Goal: Task Accomplishment & Management: Use online tool/utility

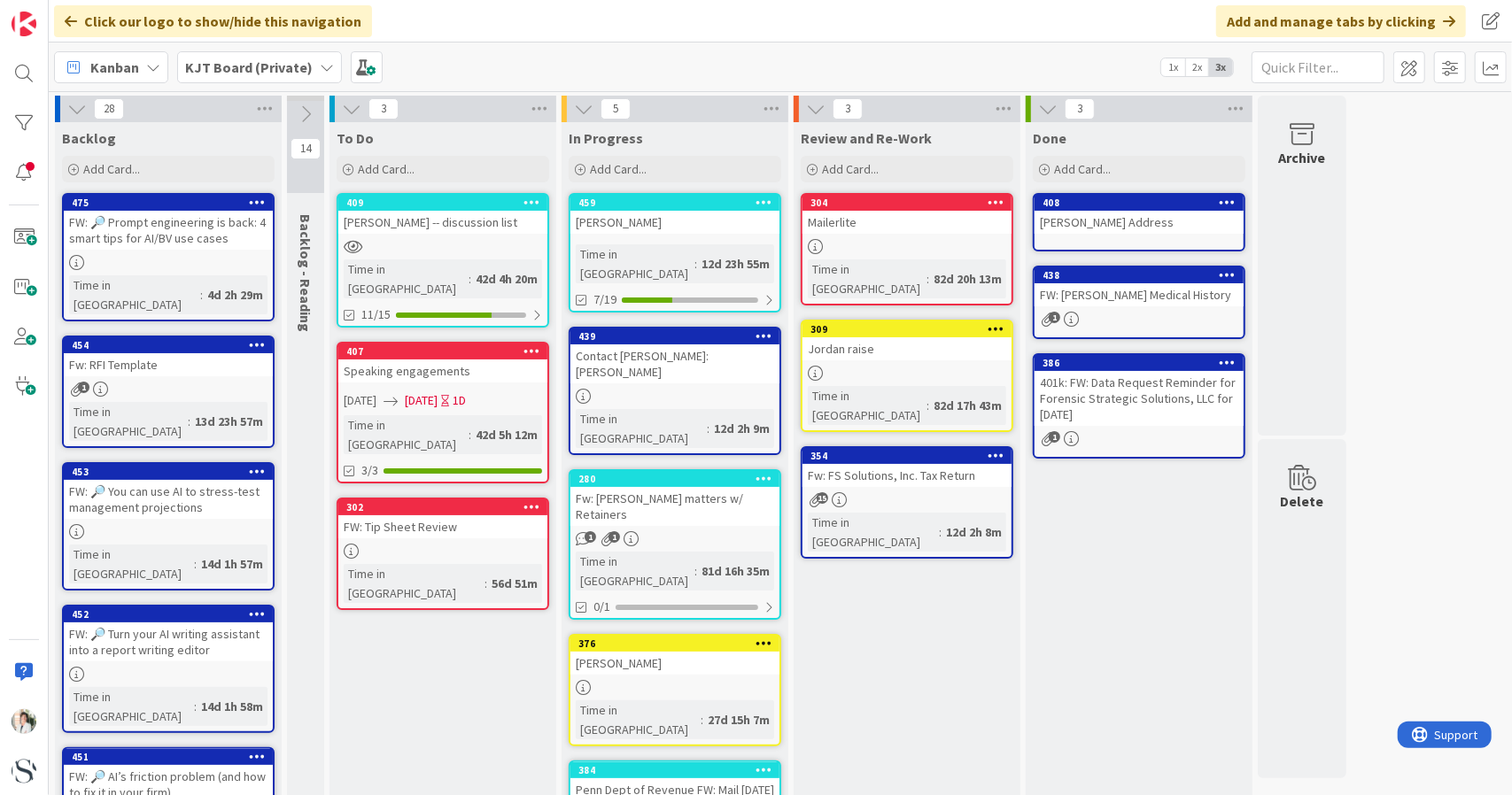
click at [264, 70] on b "KJT Board (Private)" at bounding box center [248, 67] width 127 height 18
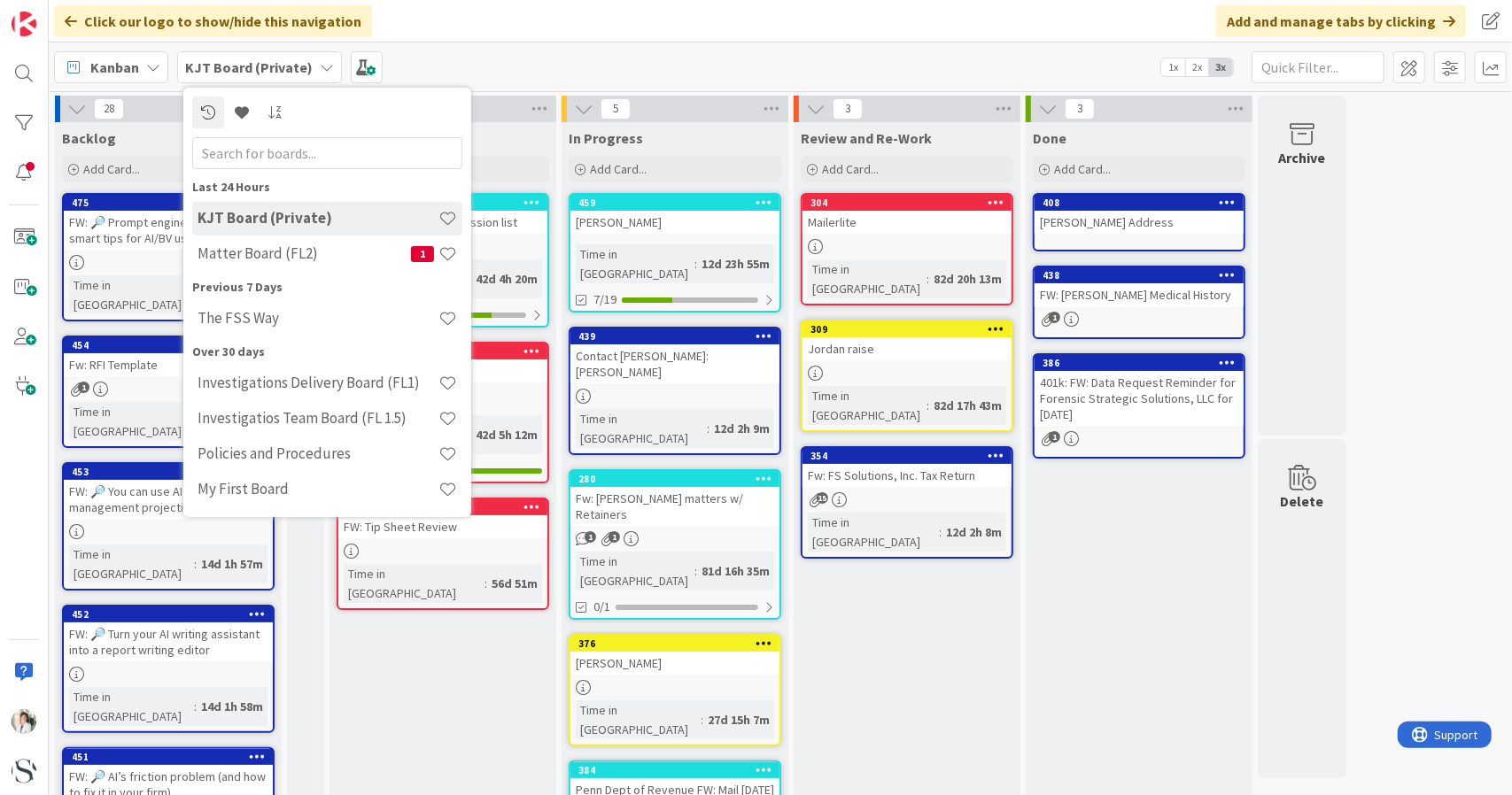
click at [244, 320] on h4 "The FSS Way" at bounding box center [318, 318] width 241 height 18
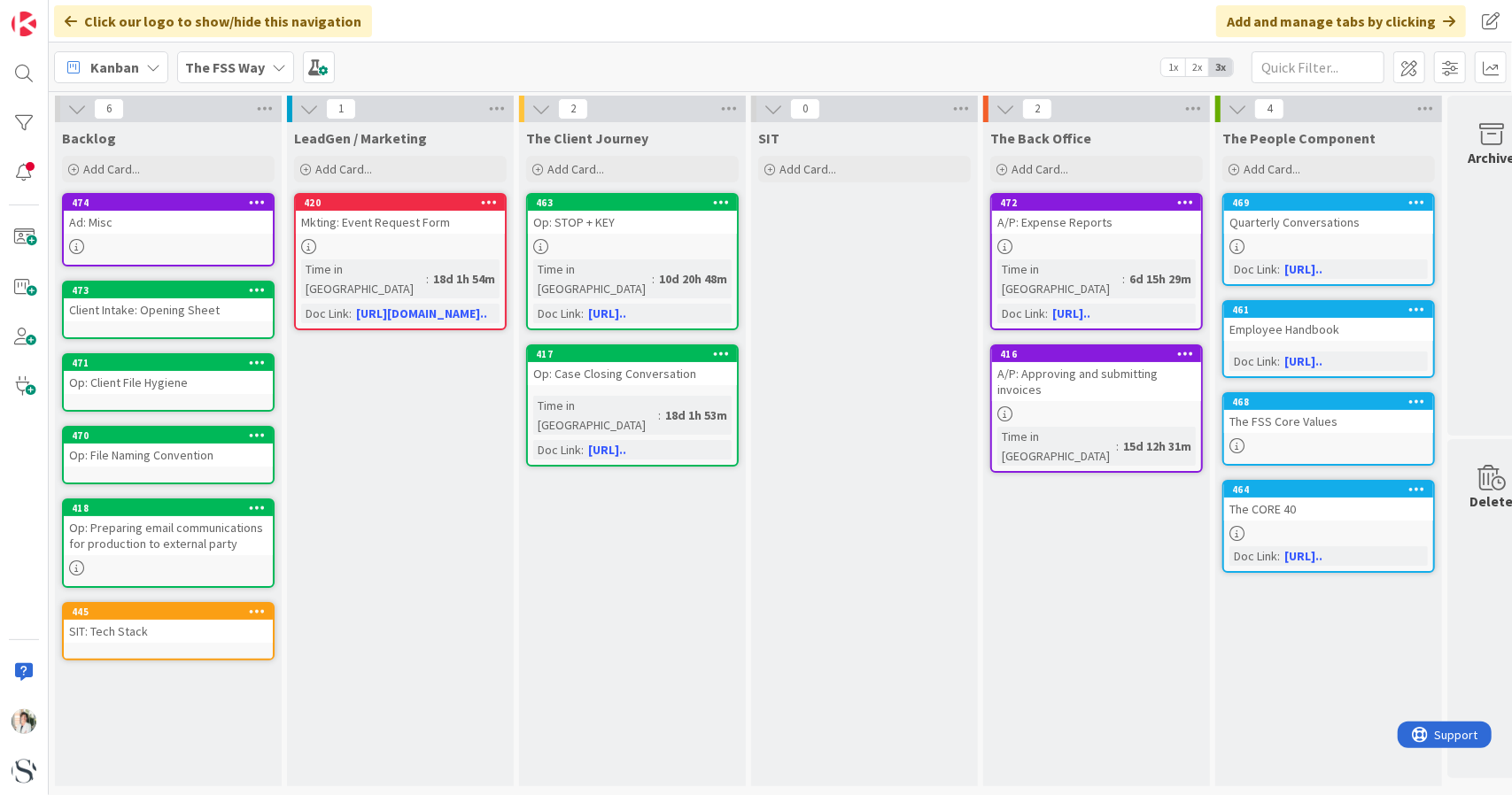
click at [141, 165] on div "Add Card..." at bounding box center [168, 169] width 212 height 27
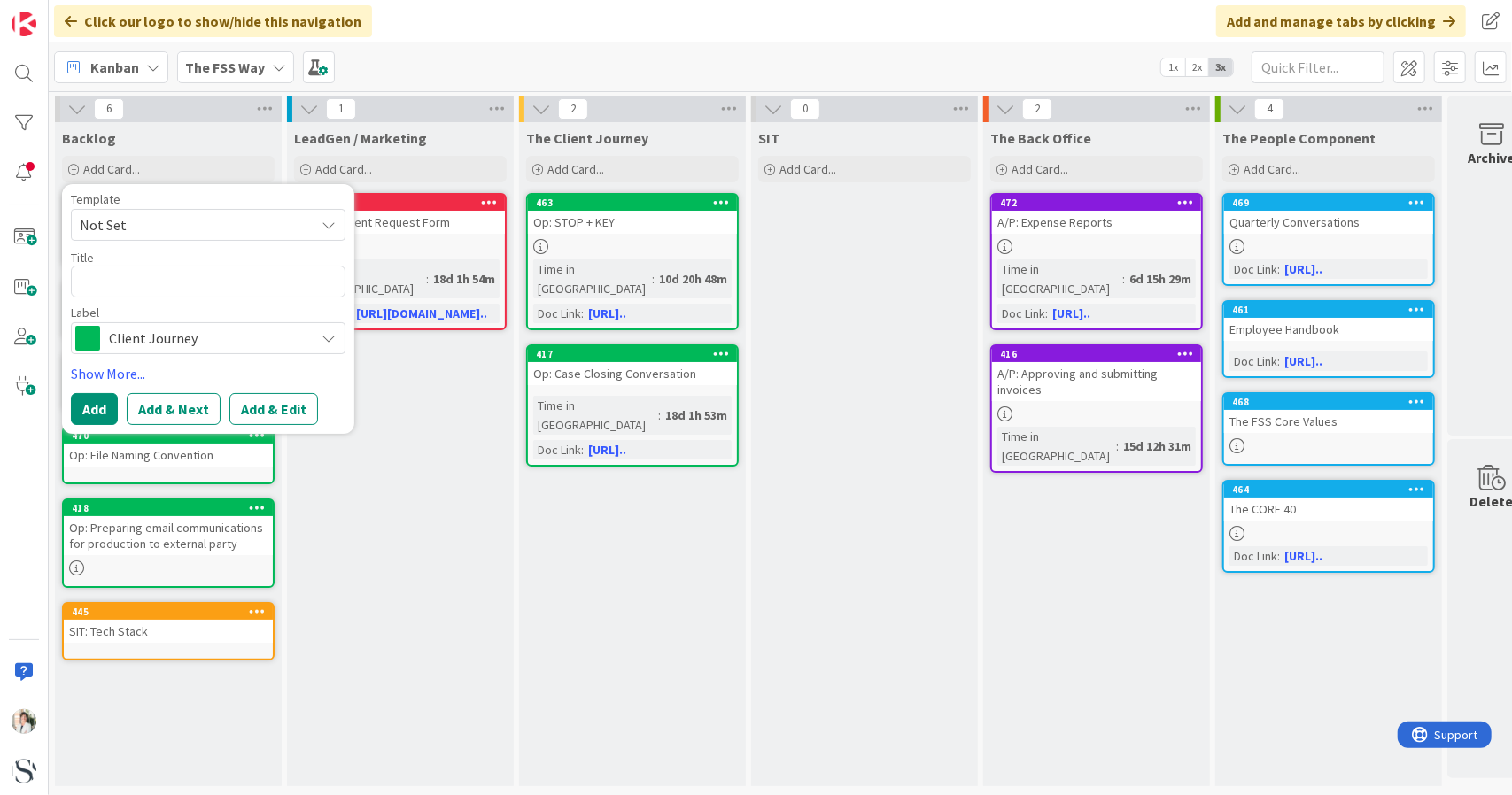
type textarea "x"
type textarea "O"
type textarea "x"
type textarea "Ob"
type textarea "x"
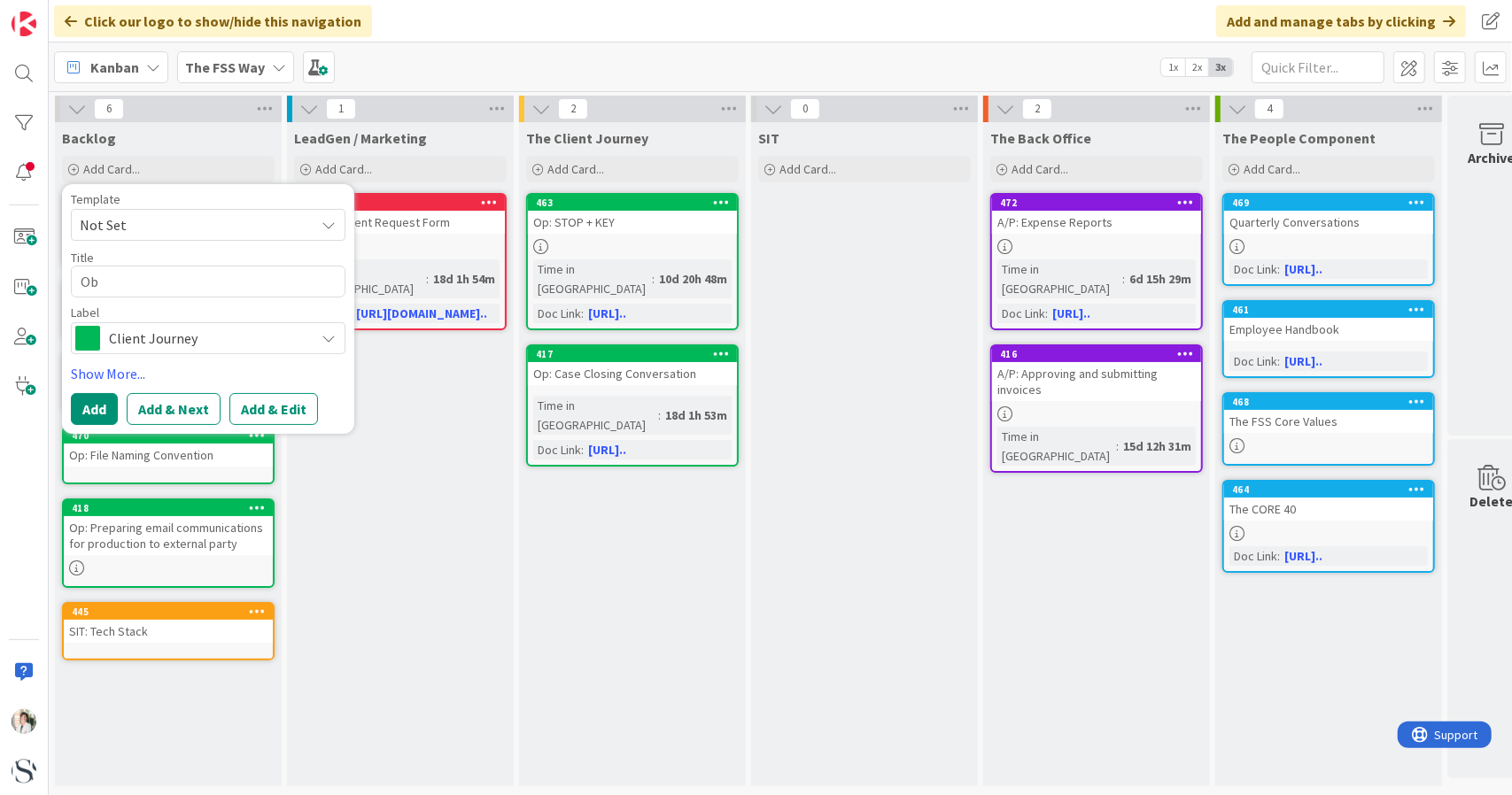
type textarea "O"
type textarea "x"
type textarea "On"
type textarea "x"
type textarea "[PERSON_NAME]"
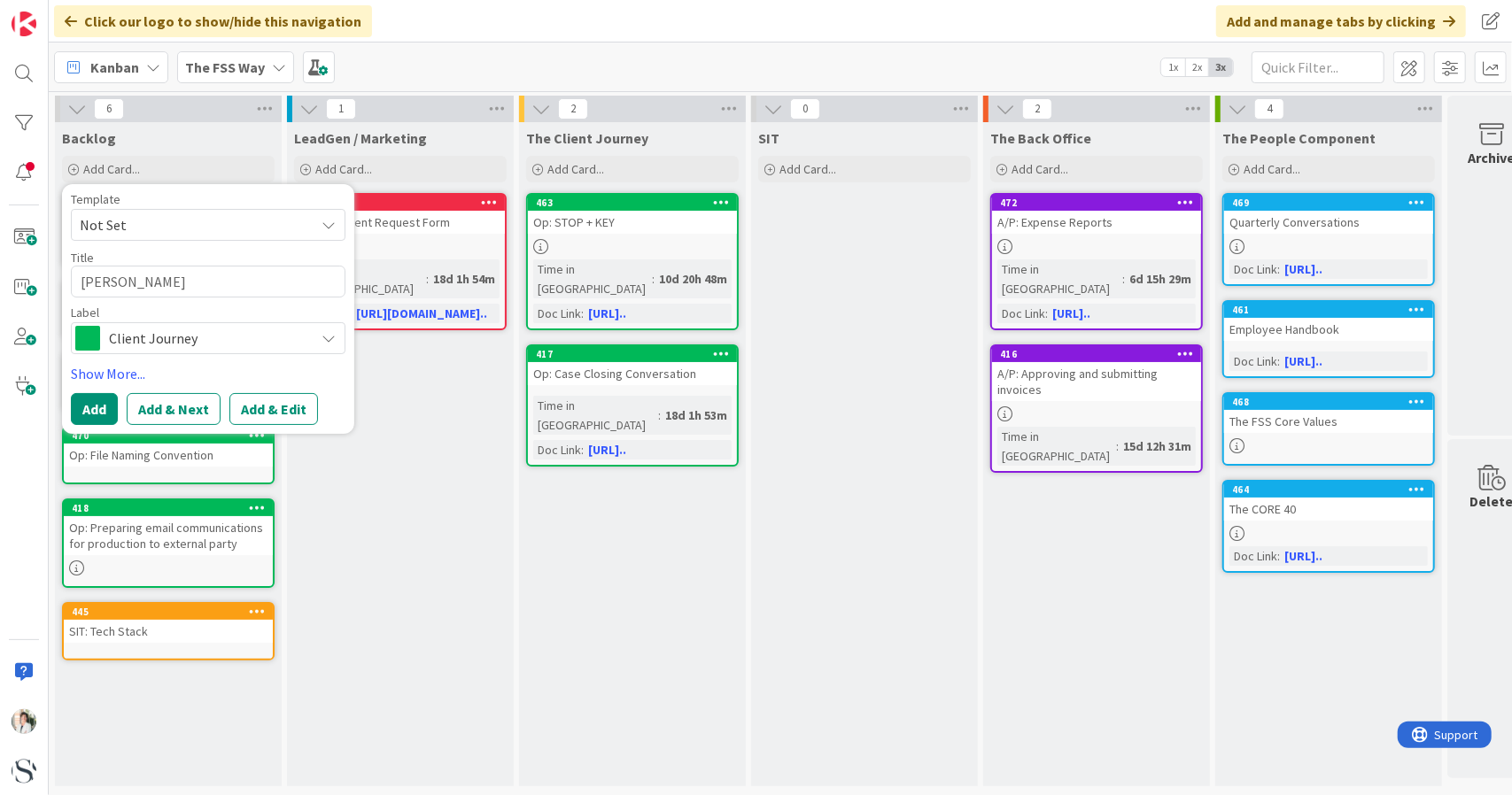
type textarea "x"
type textarea "Onoa"
type textarea "x"
type textarea "Onoar"
type textarea "x"
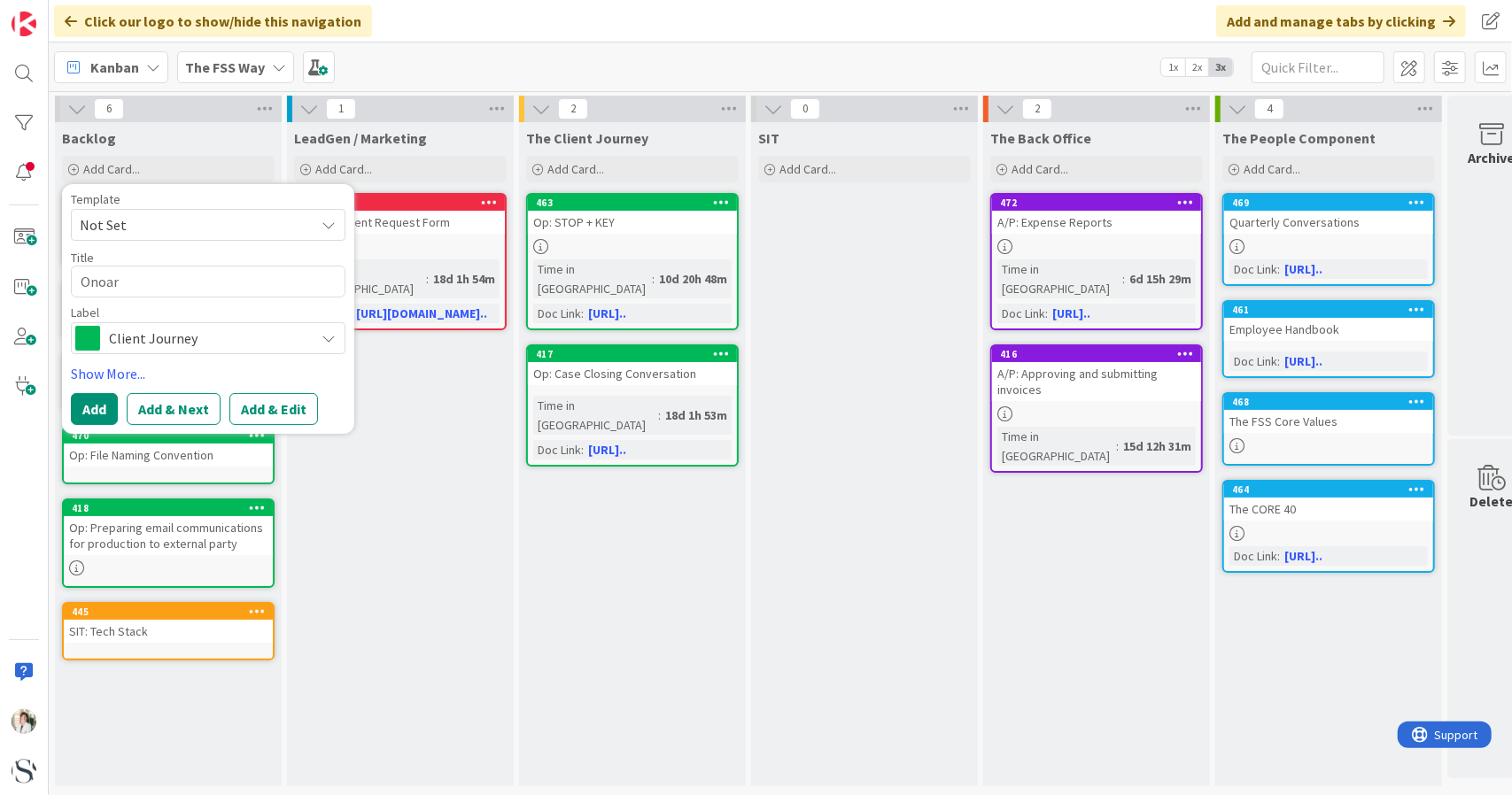
type textarea "Onoard"
type textarea "x"
type textarea "Onoar"
type textarea "x"
type textarea "Onoa"
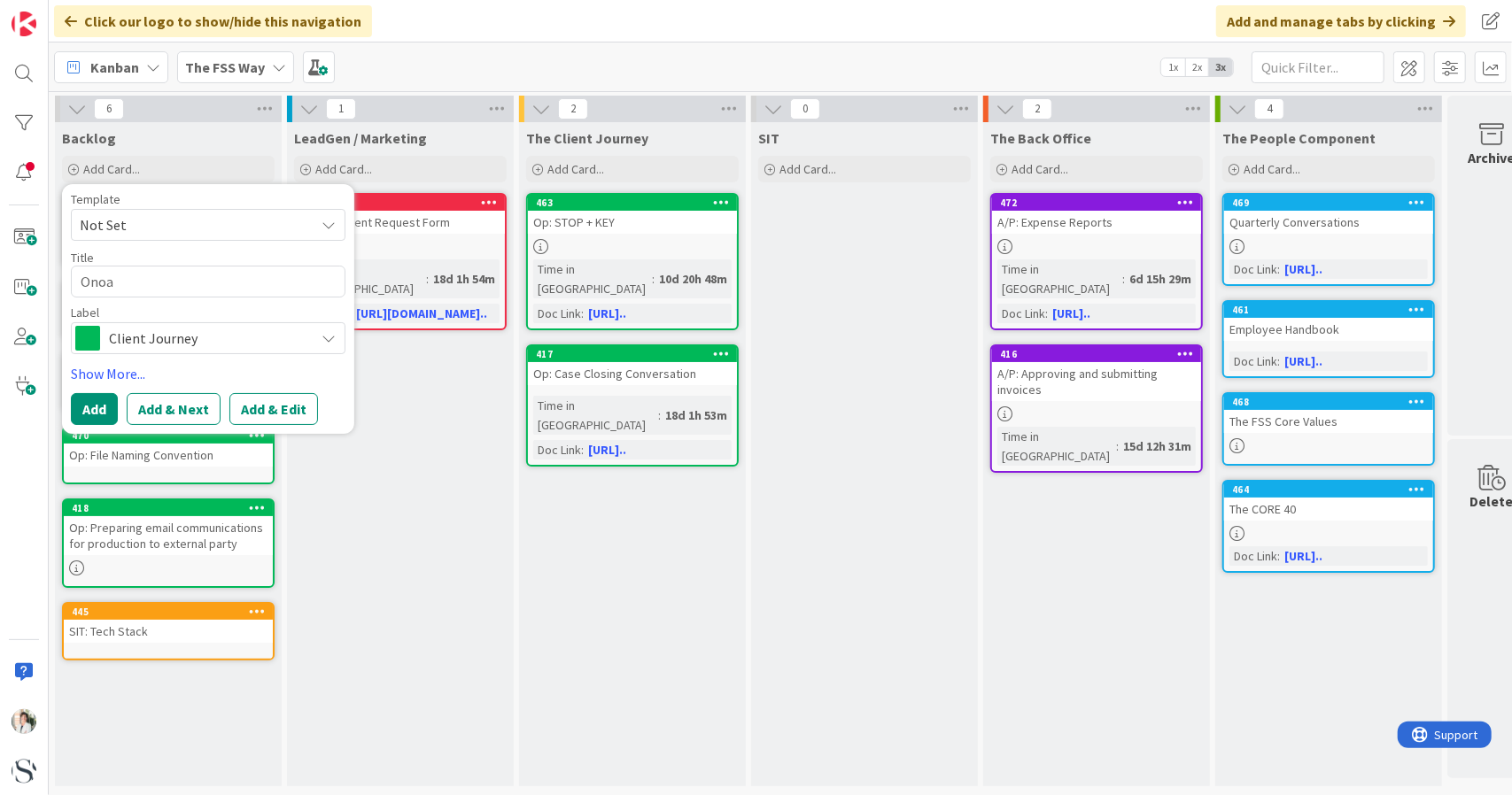
type textarea "x"
type textarea "[PERSON_NAME]"
type textarea "x"
type textarea "On"
type textarea "x"
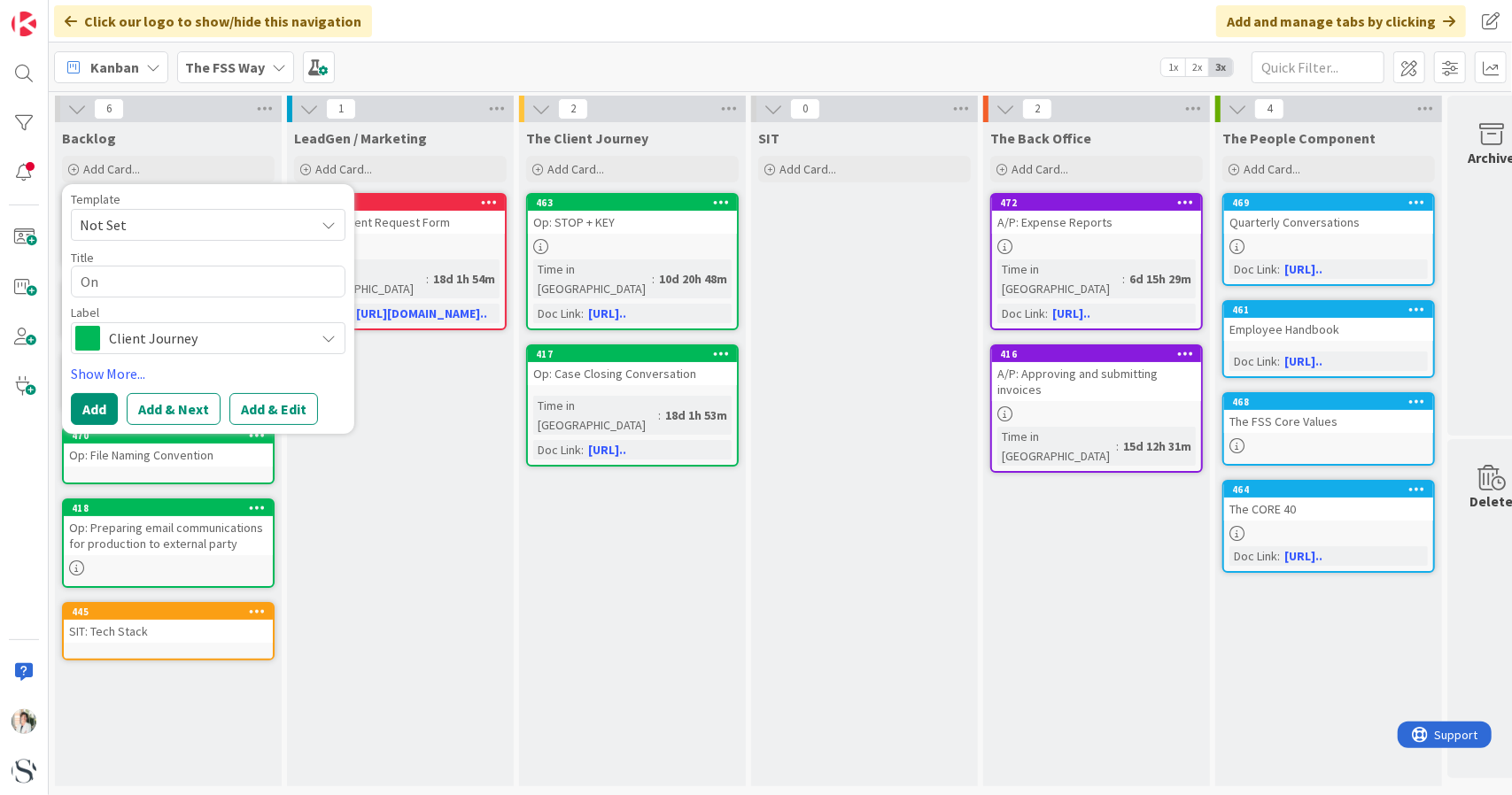
type textarea "Onb"
type textarea "x"
type textarea "Onbo"
type textarea "x"
type textarea "Onboa"
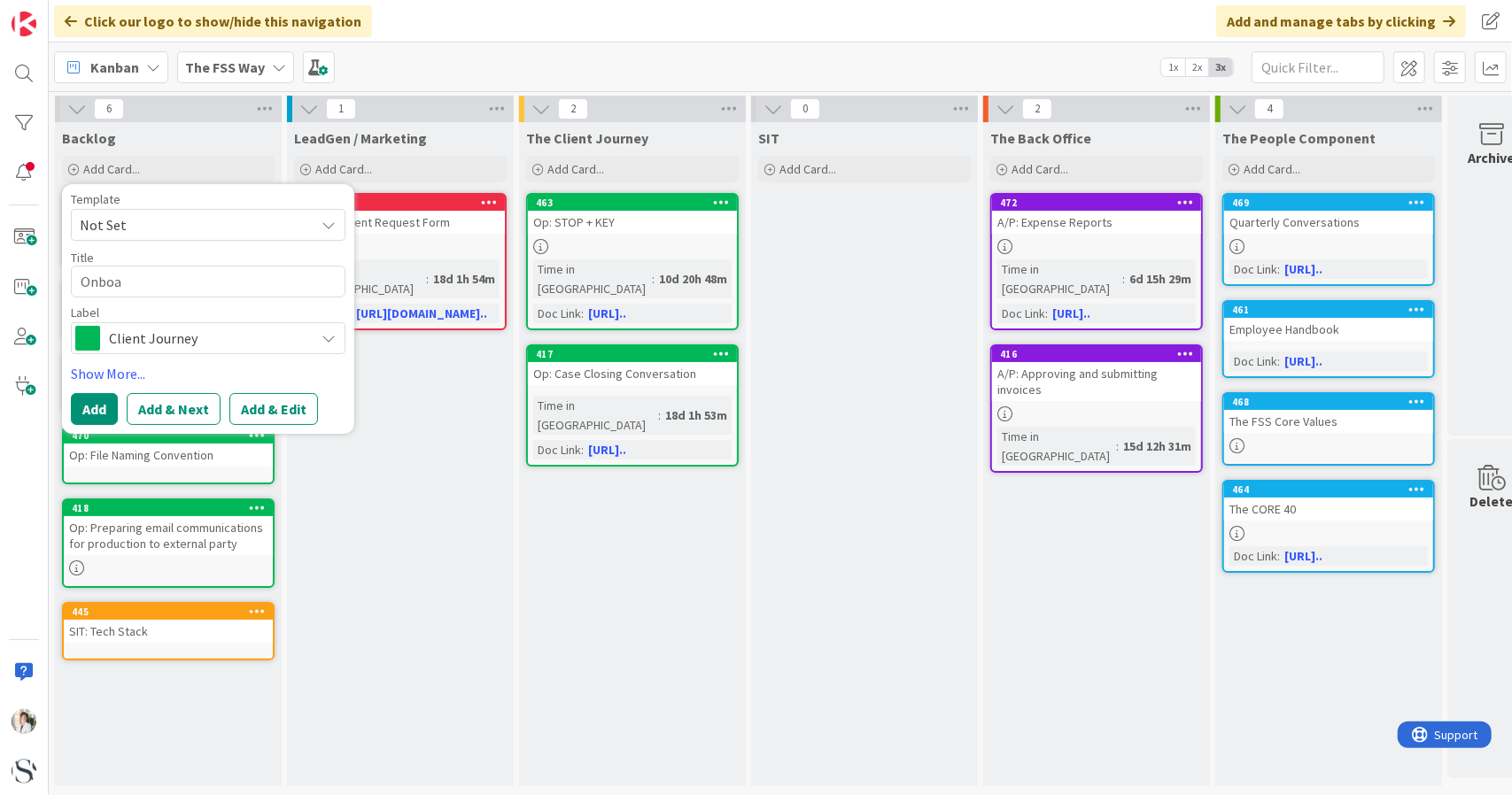
type textarea "x"
type textarea "Onboar"
type textarea "x"
type textarea "Onboard"
type textarea "x"
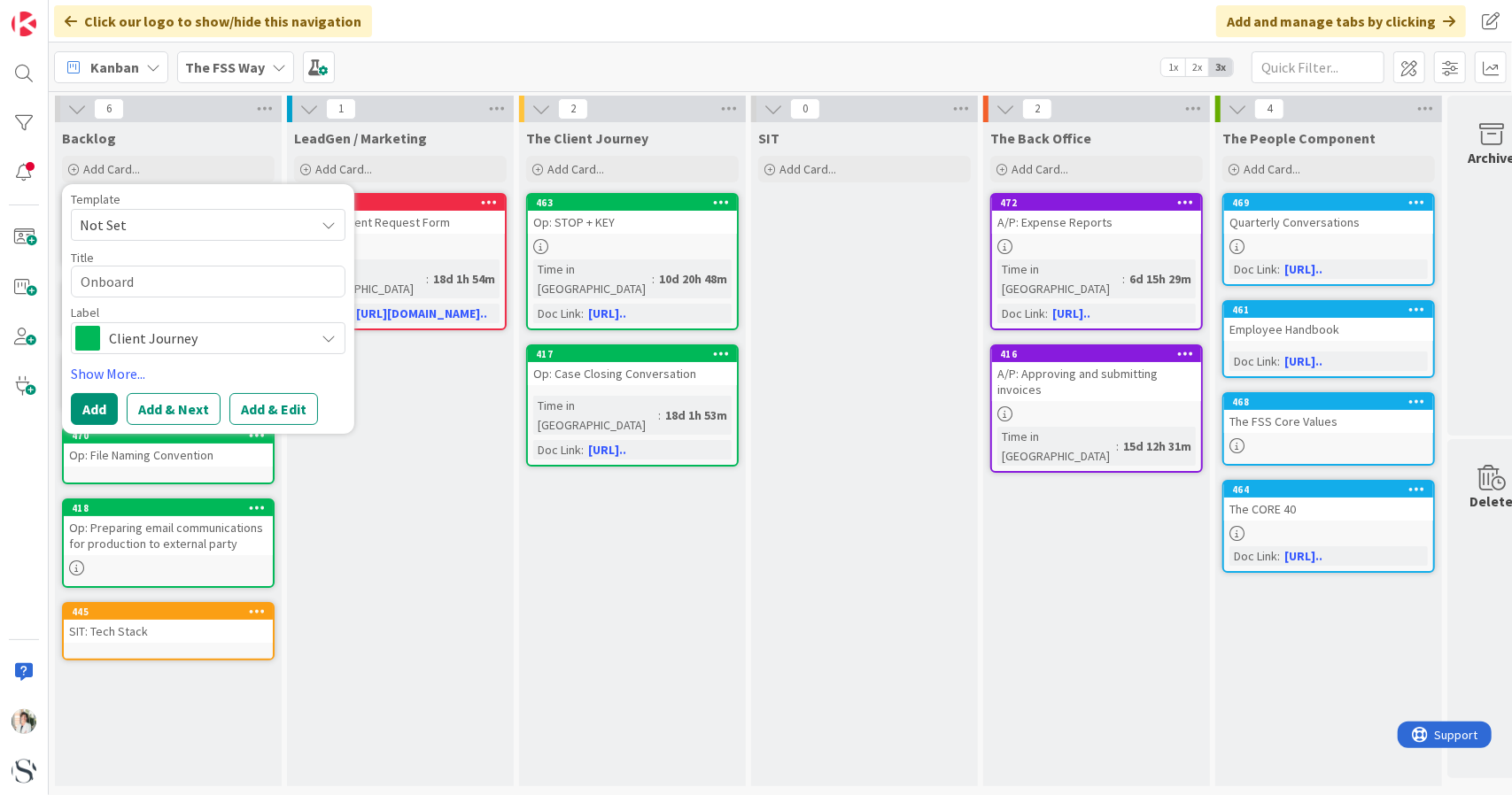
type textarea "Onboardi"
type textarea "x"
type textarea "Onboardin"
type textarea "x"
type textarea "Onboarding"
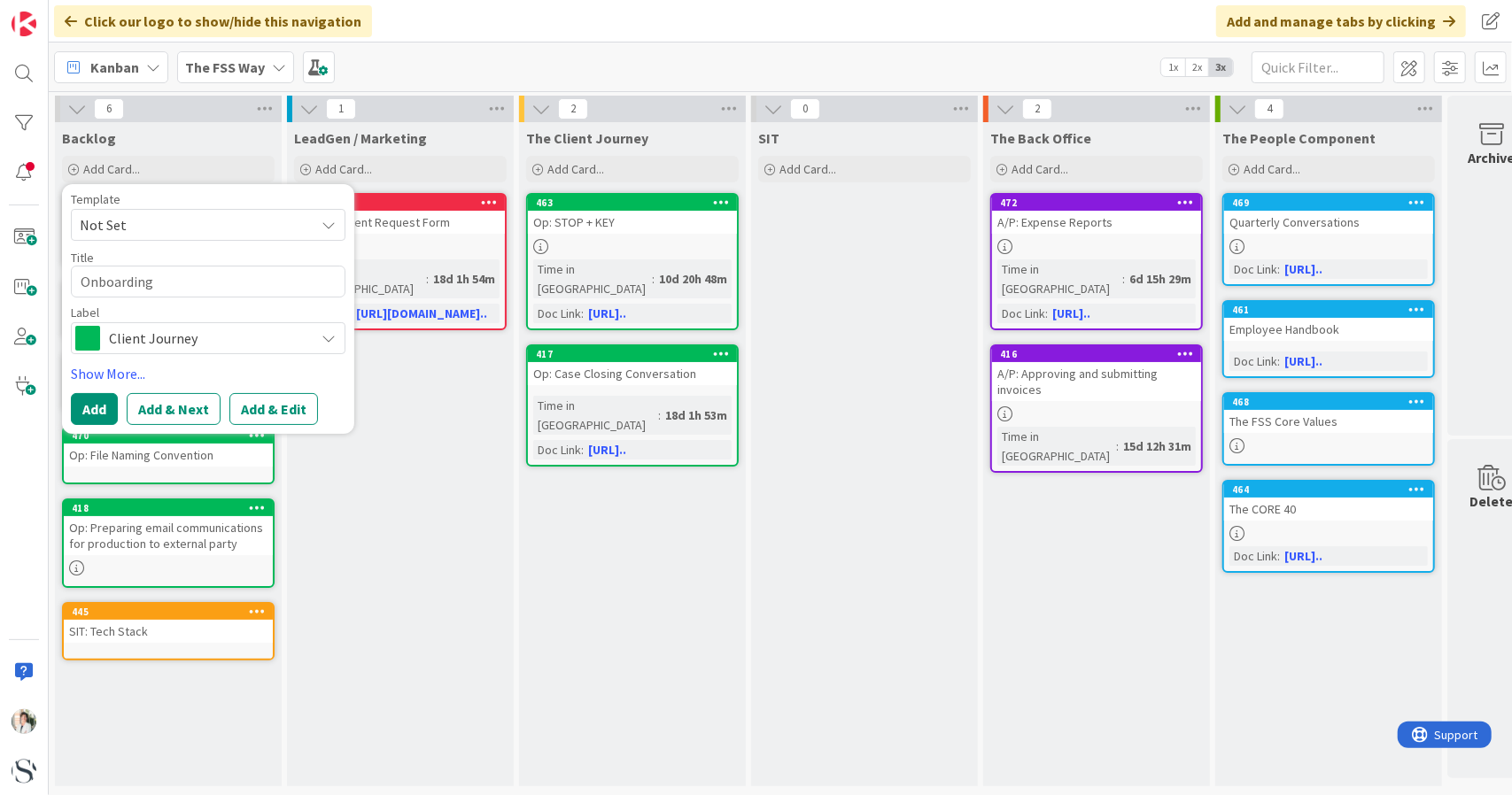
type textarea "x"
type textarea "Onboarding:"
type textarea "x"
type textarea "Onboarding:"
type textarea "x"
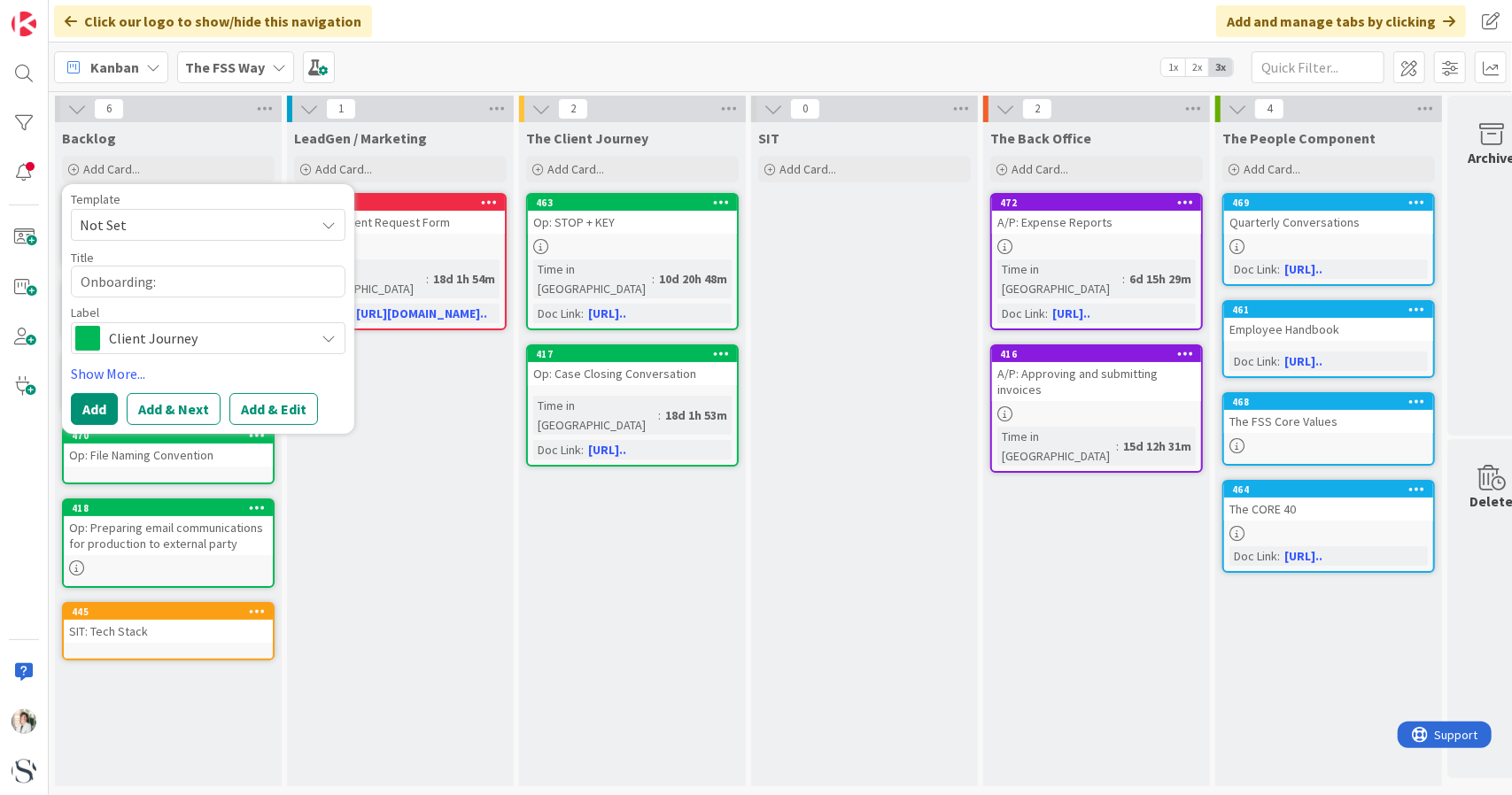
type textarea "Onboarding:"
type textarea "x"
type textarea "Onboarding"
type textarea "x"
type textarea "Onboardin"
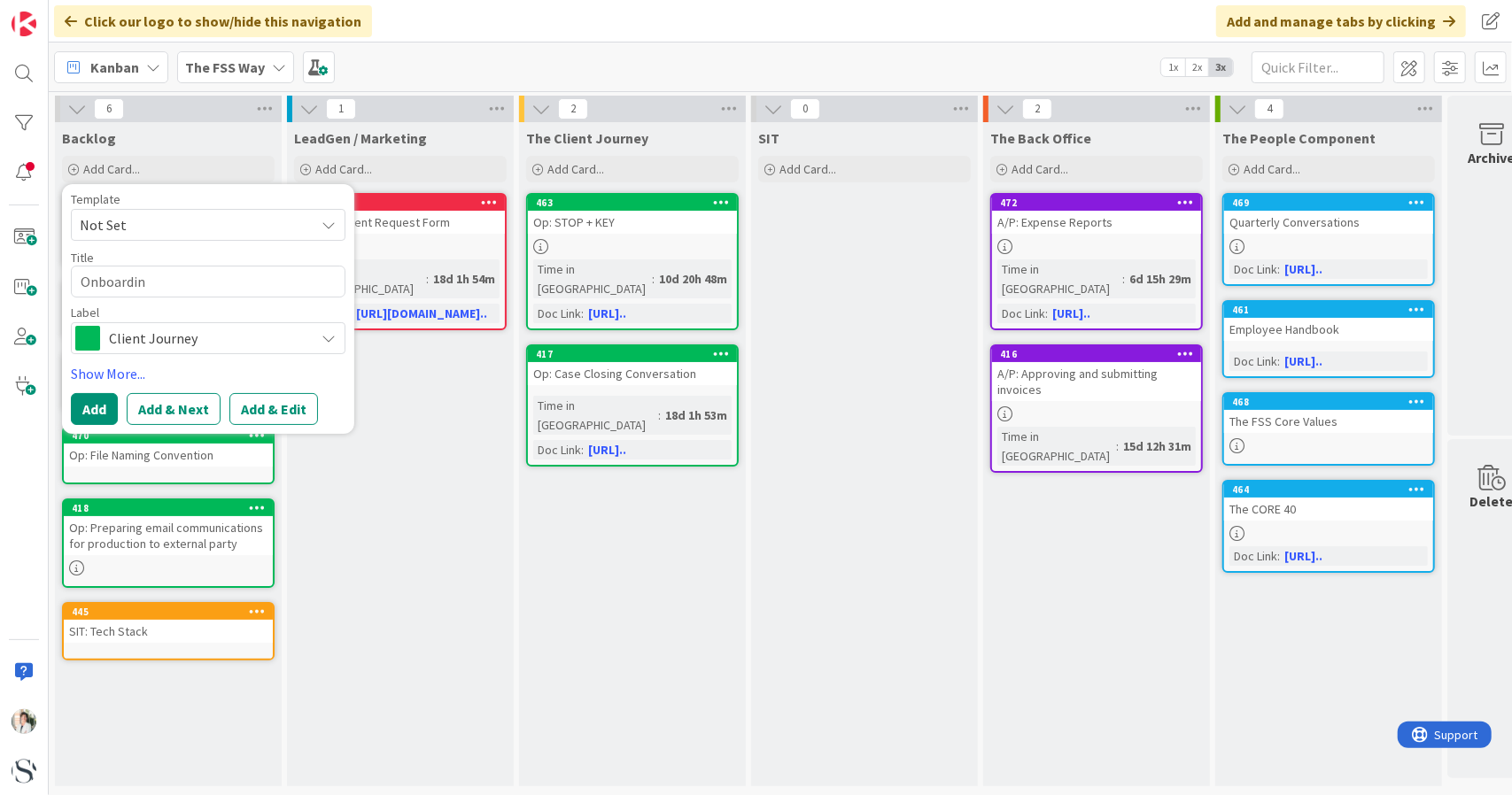
type textarea "x"
type textarea "Onboardi"
type textarea "x"
type textarea "Onboard"
type textarea "x"
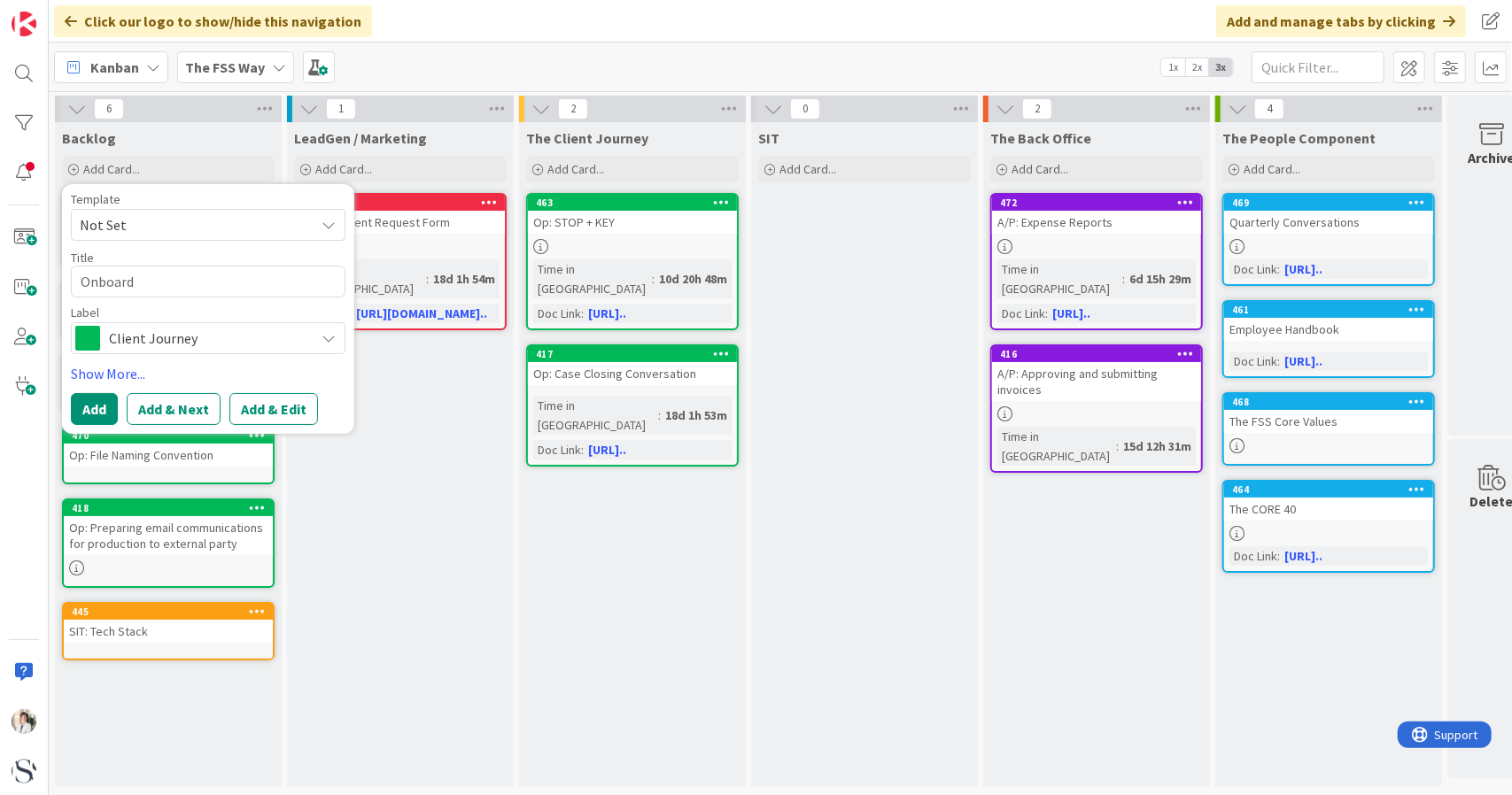
type textarea "Onboar"
type textarea "x"
type textarea "Onboa"
type textarea "x"
type textarea "Onbo"
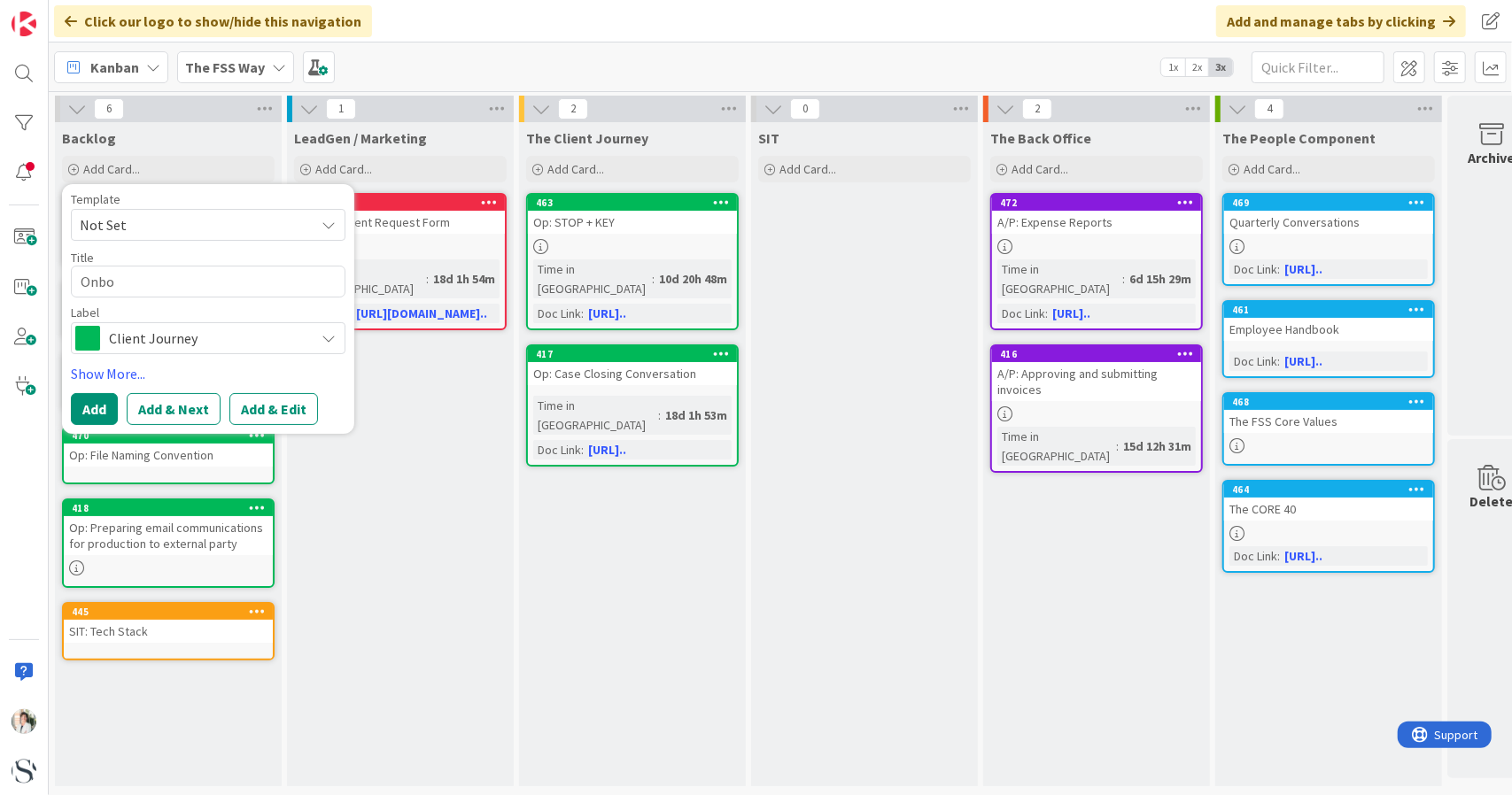
type textarea "x"
type textarea "Onb"
type textarea "x"
type textarea "Onbo"
type textarea "x"
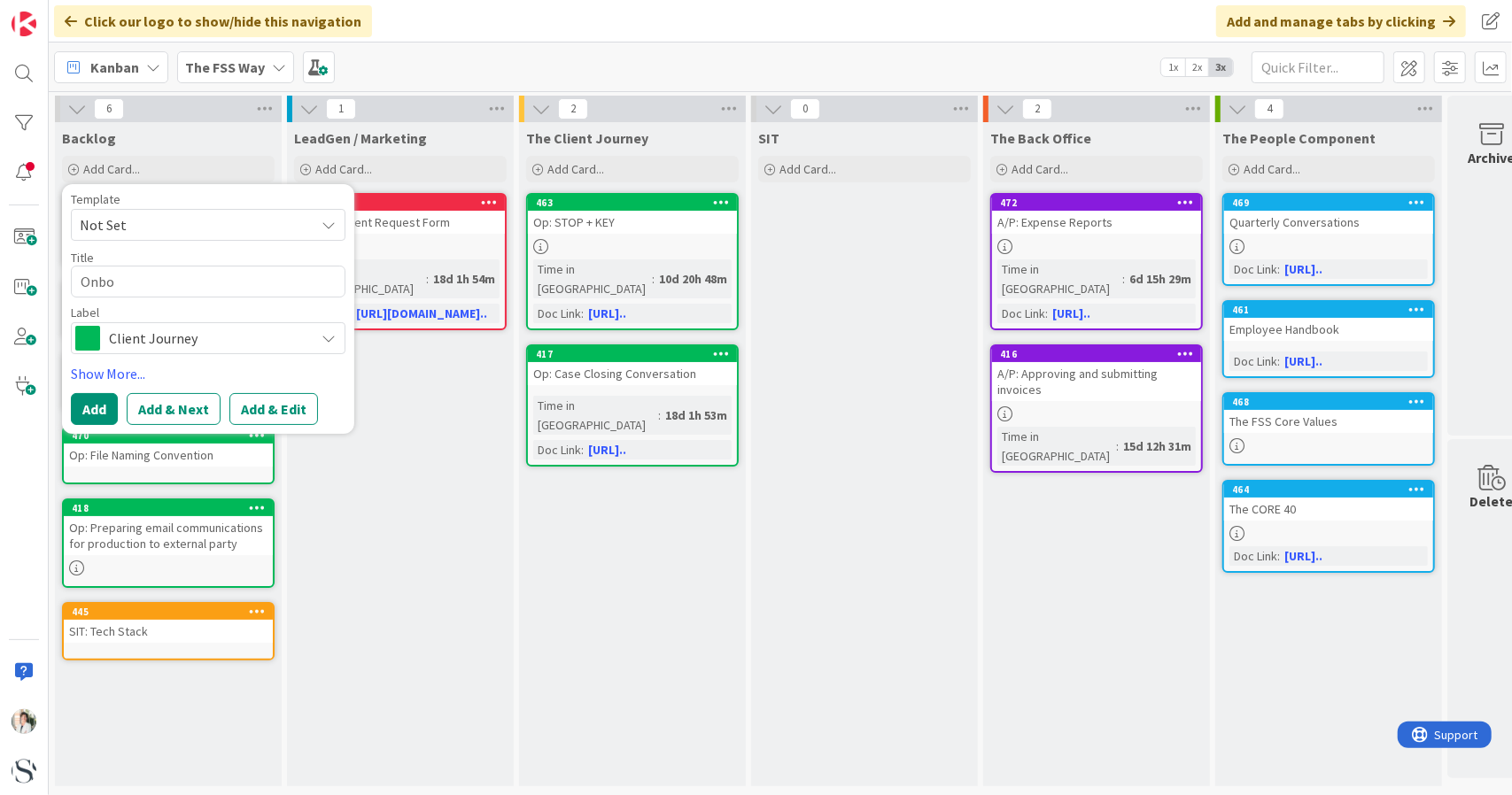
type textarea "Onboa"
type textarea "x"
type textarea "Onboar"
type textarea "x"
type textarea "Onboard"
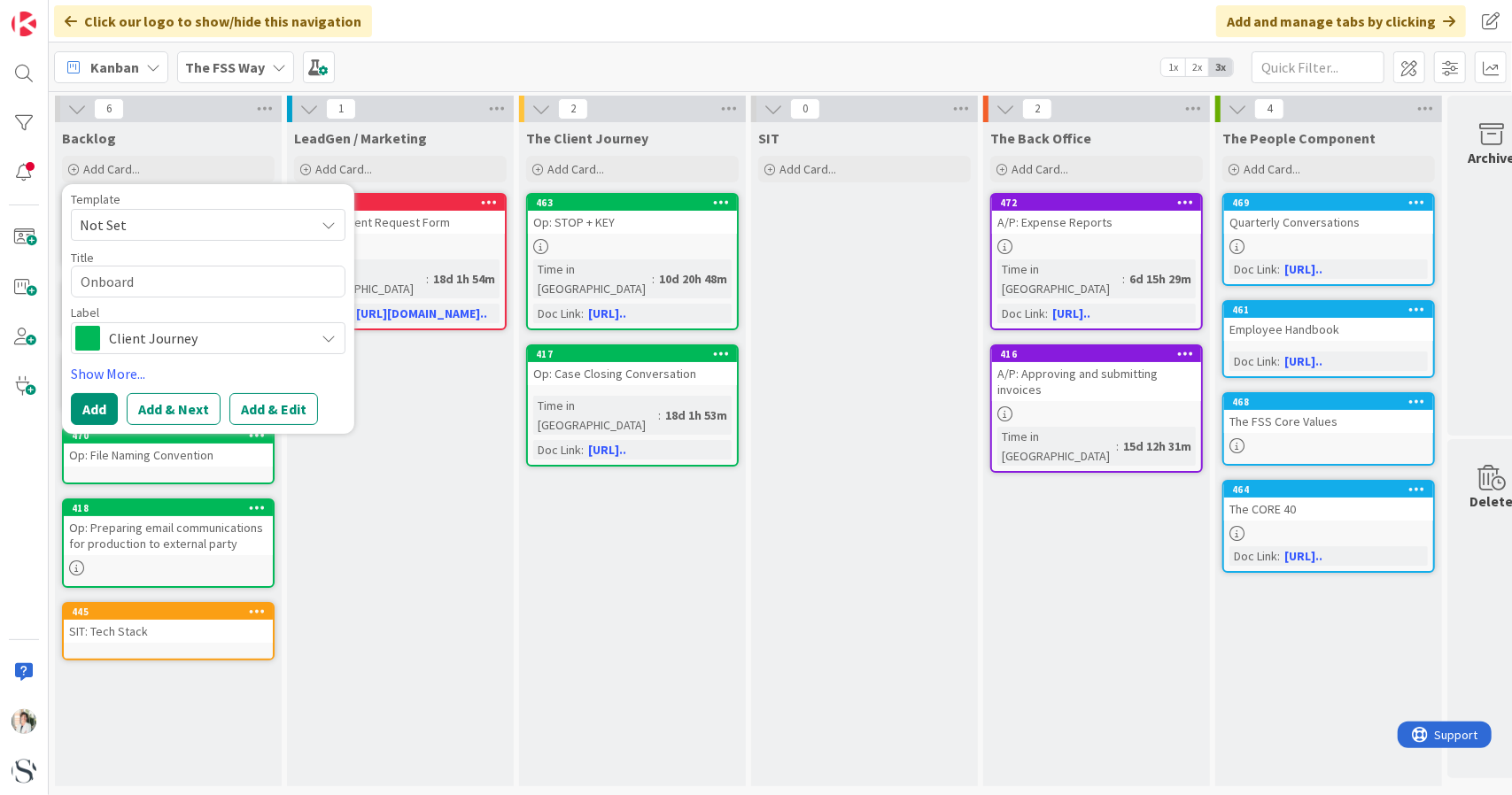
type textarea "x"
type textarea "Onboardi"
type textarea "x"
type textarea "Onboardin"
type textarea "x"
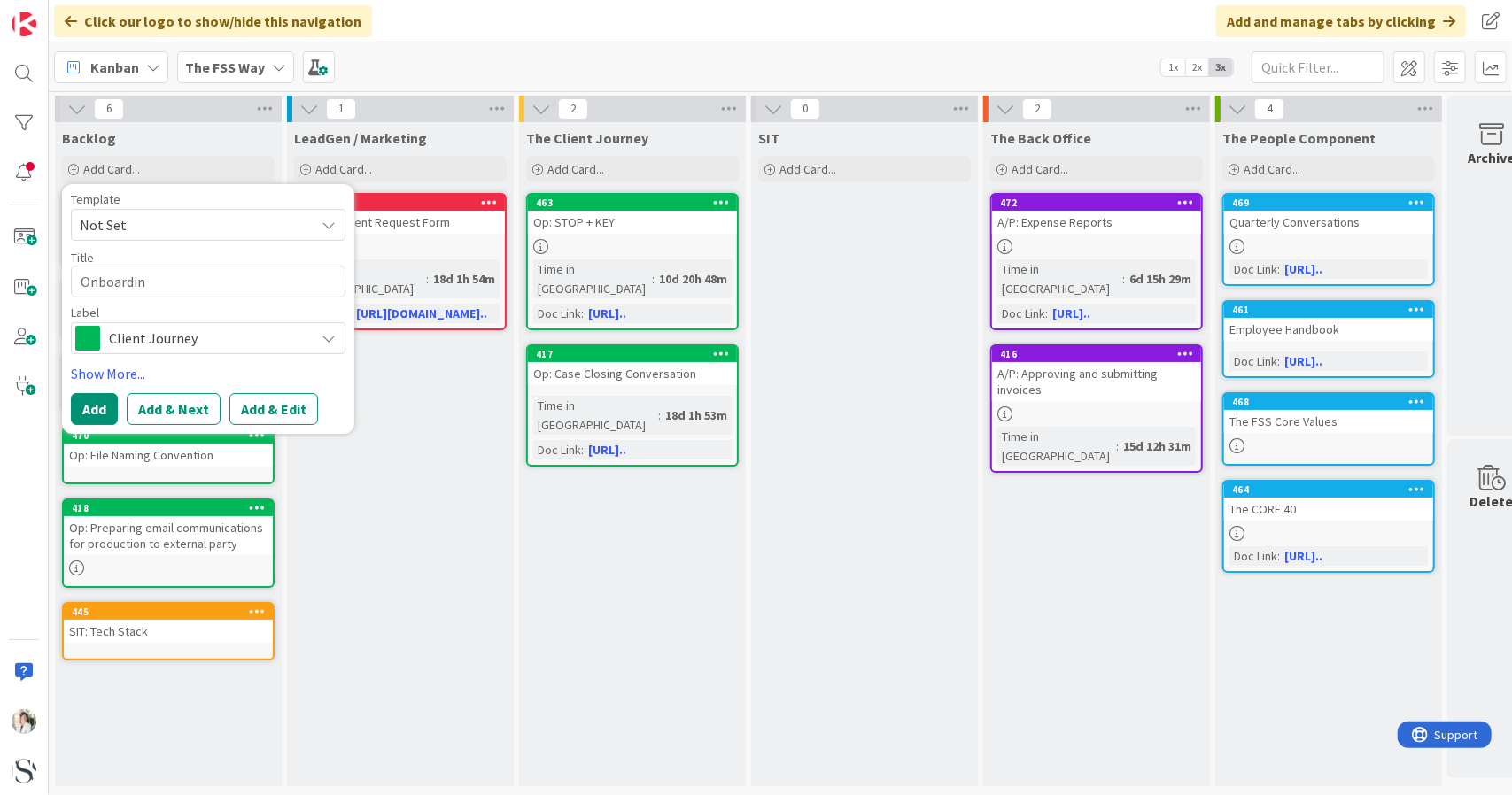
type textarea "Onboarding"
type textarea "x"
type textarea "Onboarding"
type textarea "x"
type textarea "Onboarding -"
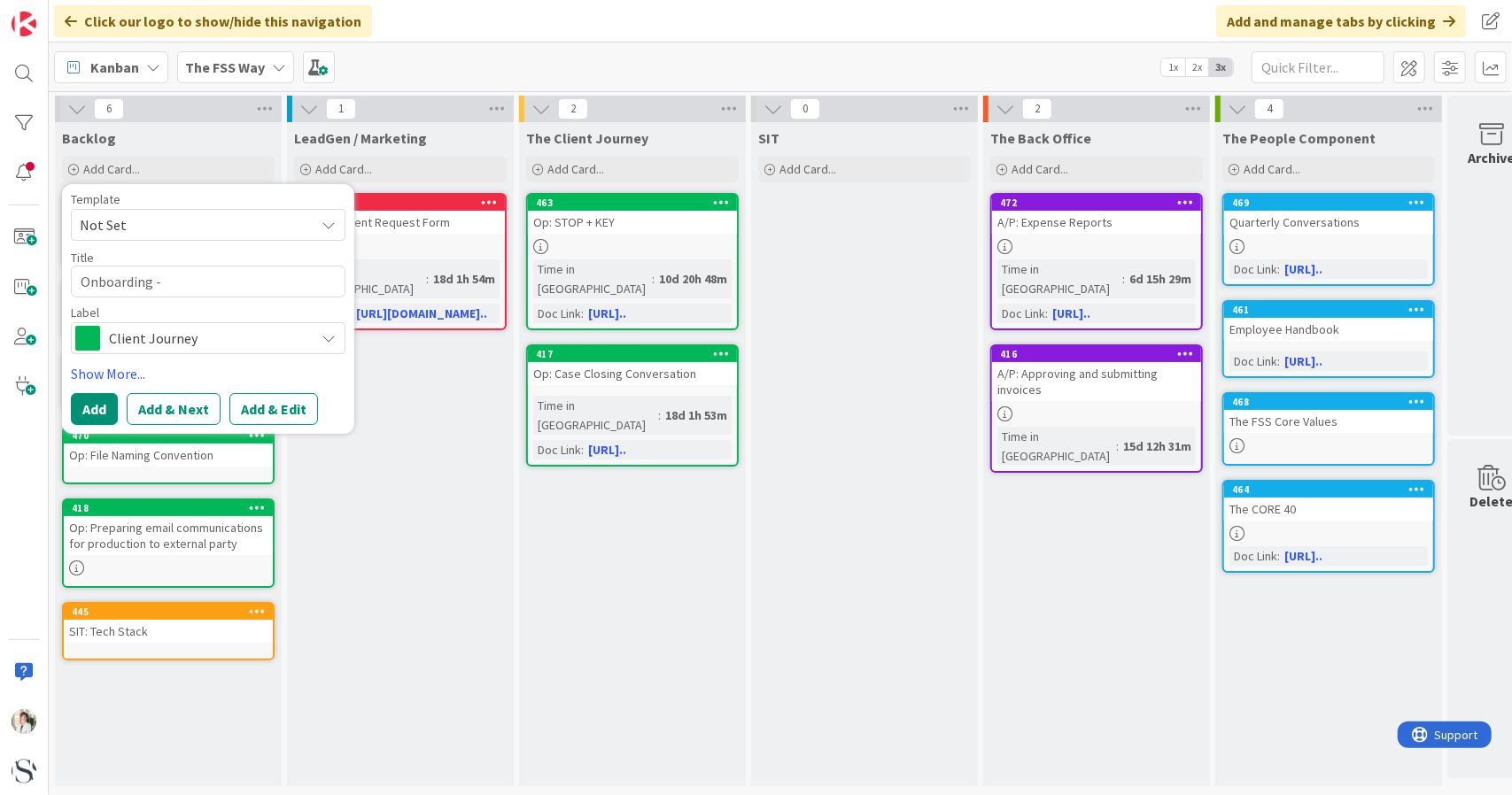
type textarea "x"
type textarea "Onboarding -"
type textarea "x"
type textarea "Onboarding - N"
type textarea "x"
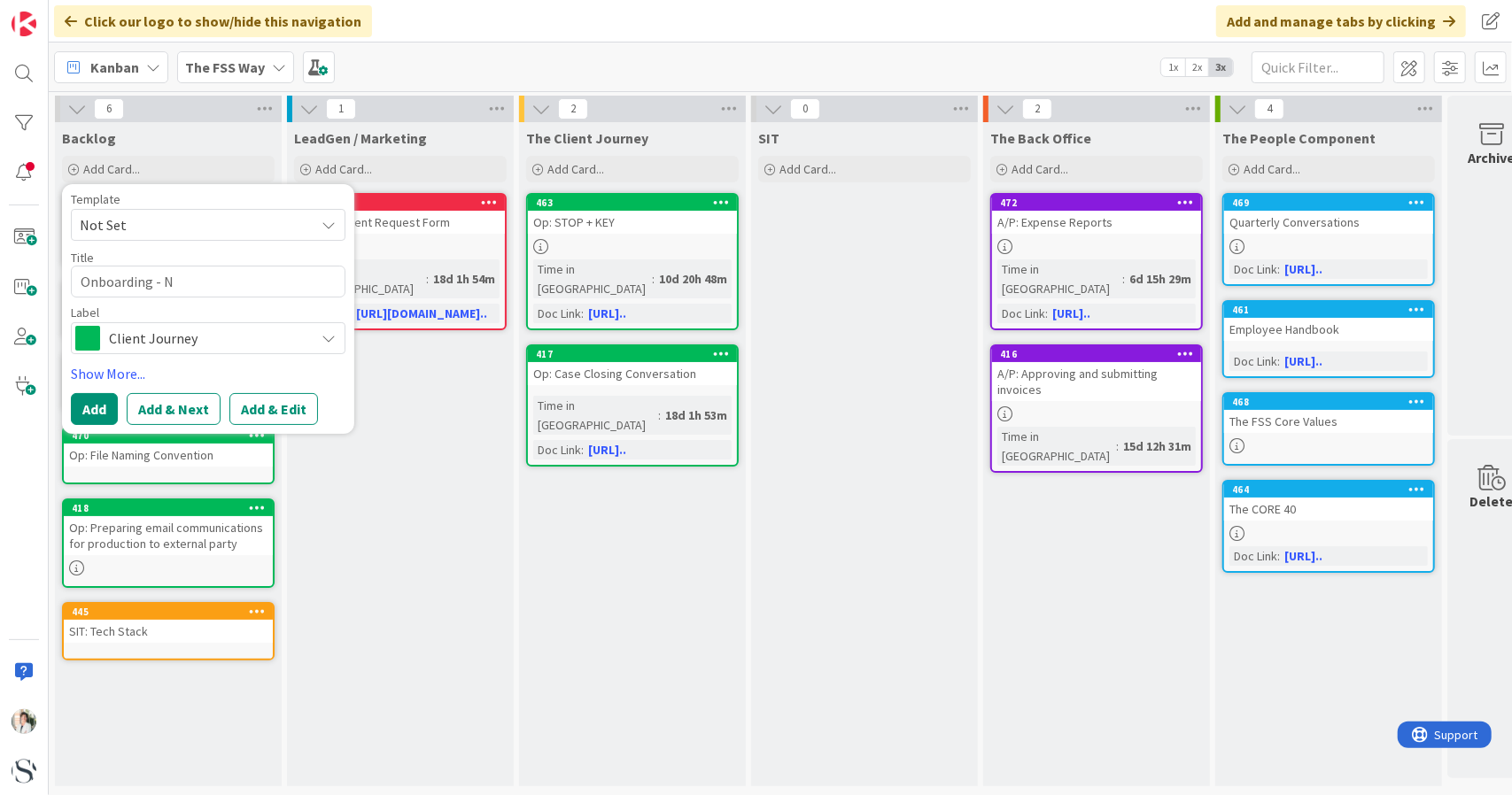
type textarea "Onboarding - Ne"
type textarea "x"
type textarea "Onboarding - New"
type textarea "x"
type textarea "Onboarding - New"
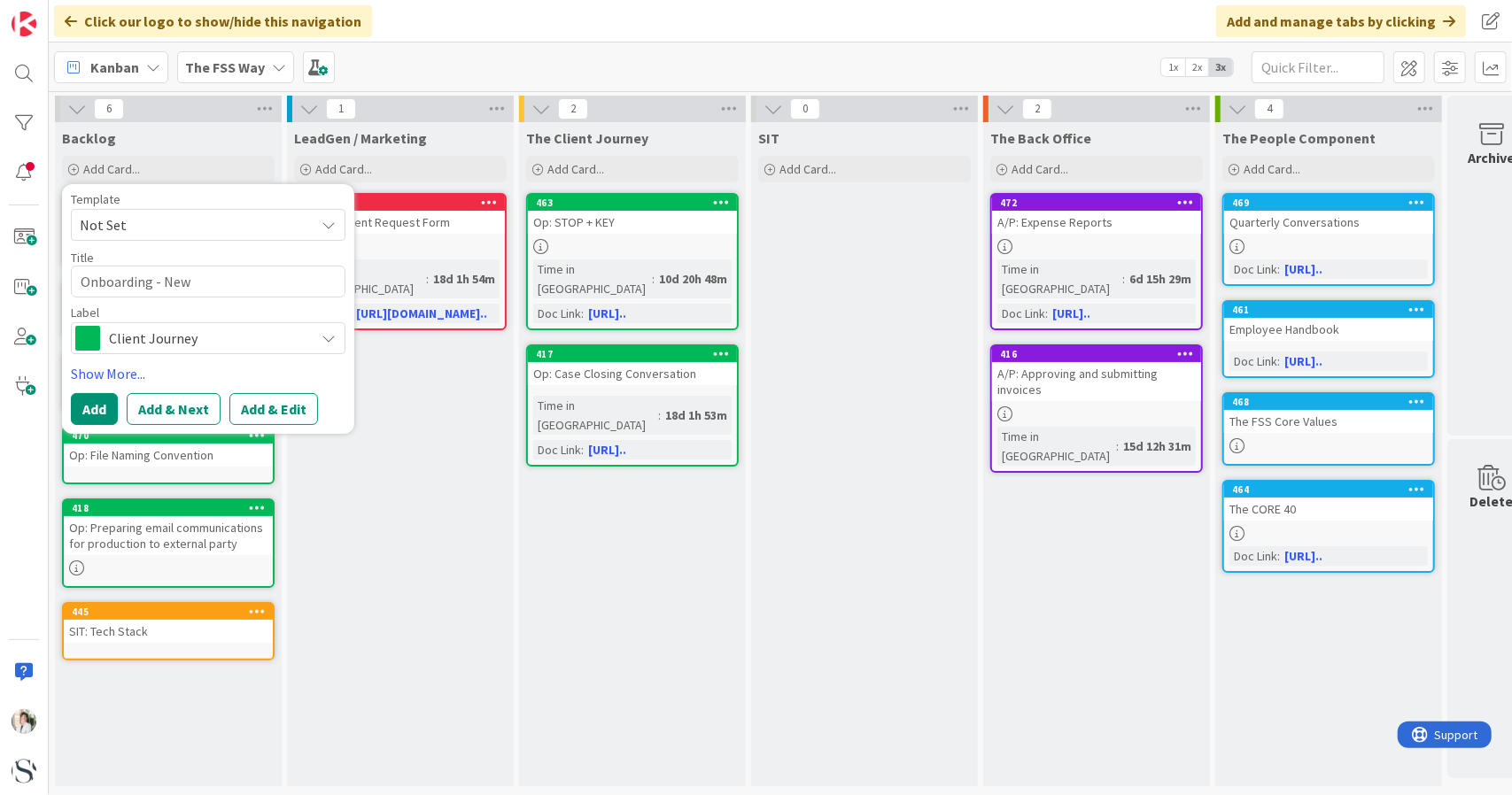
type textarea "x"
type textarea "Onboarding - New E"
type textarea "x"
type textarea "Onboarding - New Em"
type textarea "x"
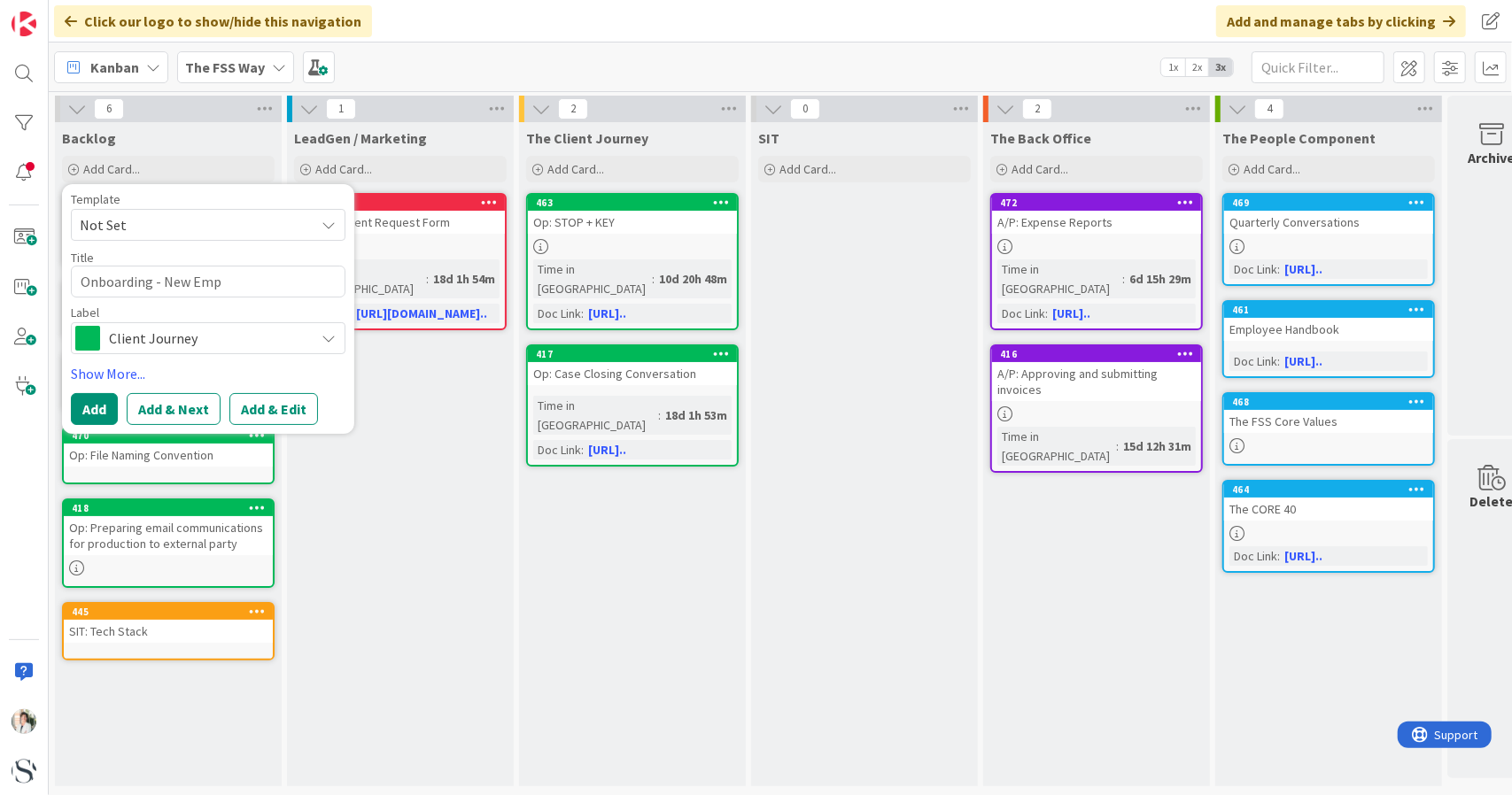
type textarea "Onboarding - New Emp"
click at [140, 348] on span "Client Journey" at bounding box center [206, 338] width 197 height 25
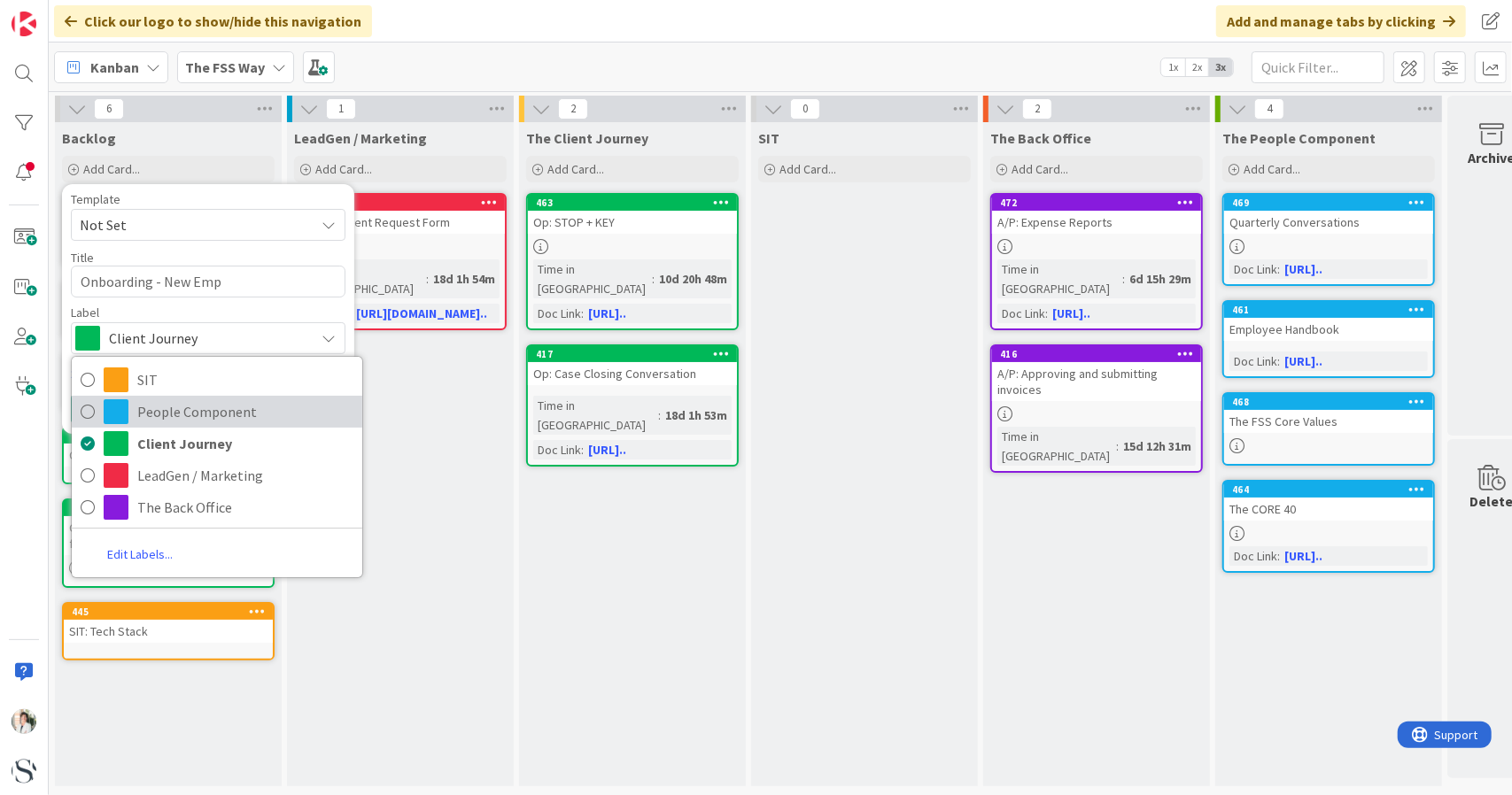
click at [86, 416] on icon at bounding box center [88, 411] width 14 height 27
type textarea "x"
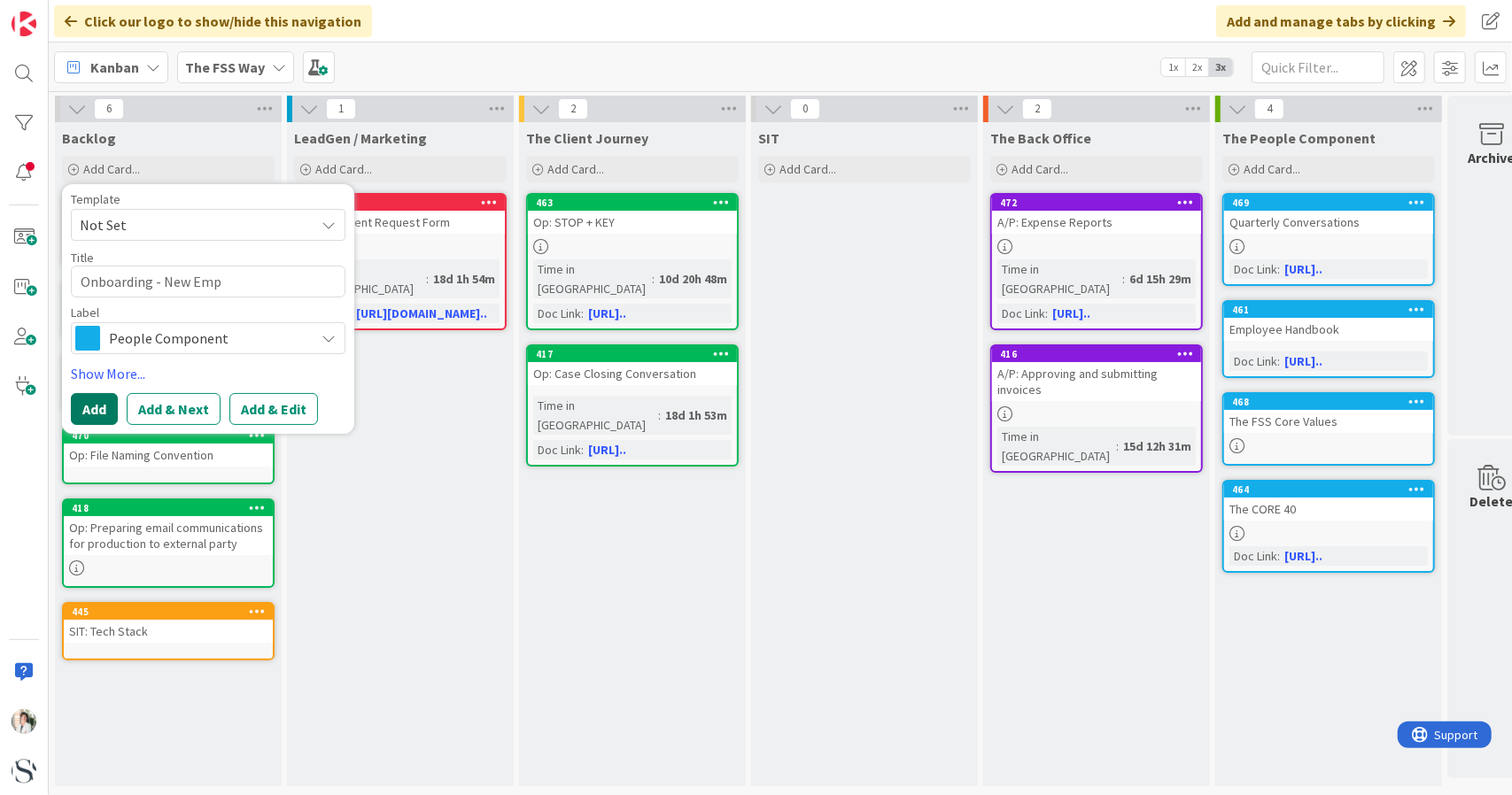
click at [87, 412] on button "Add" at bounding box center [95, 409] width 47 height 32
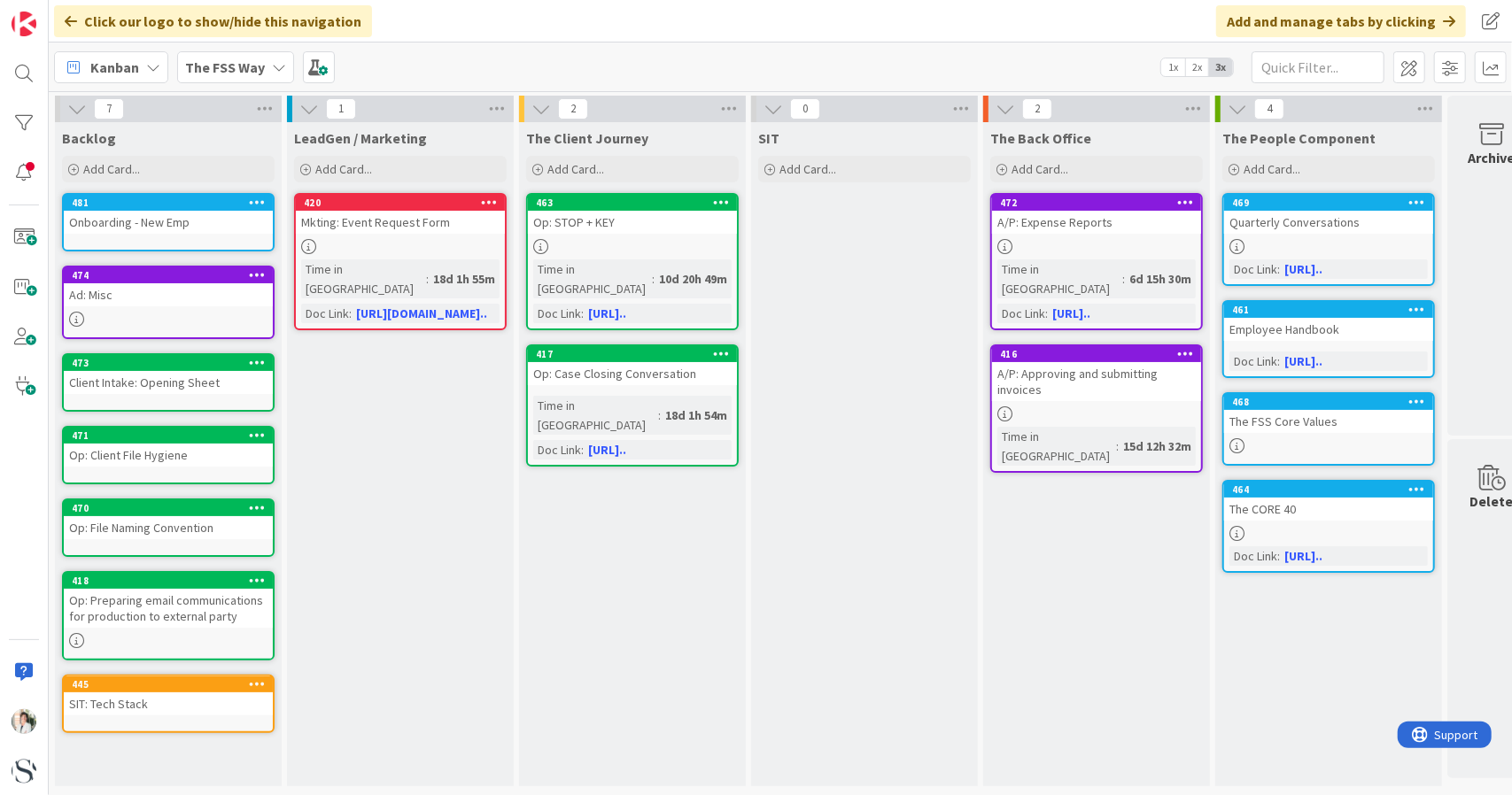
click at [144, 236] on link "481 Onboarding - New Emp" at bounding box center [168, 221] width 212 height 58
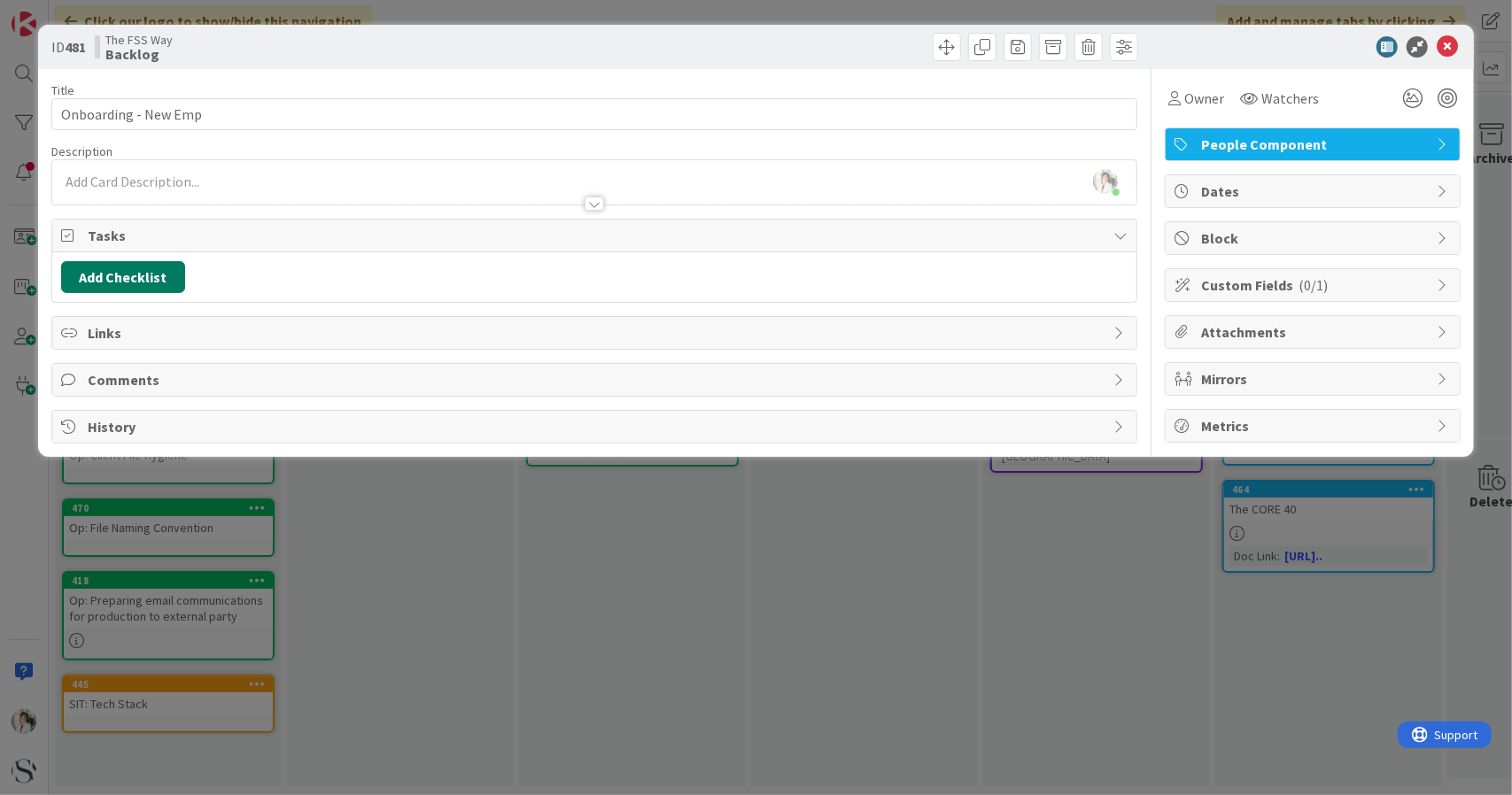
click at [115, 271] on button "Add Checklist" at bounding box center [123, 278] width 124 height 32
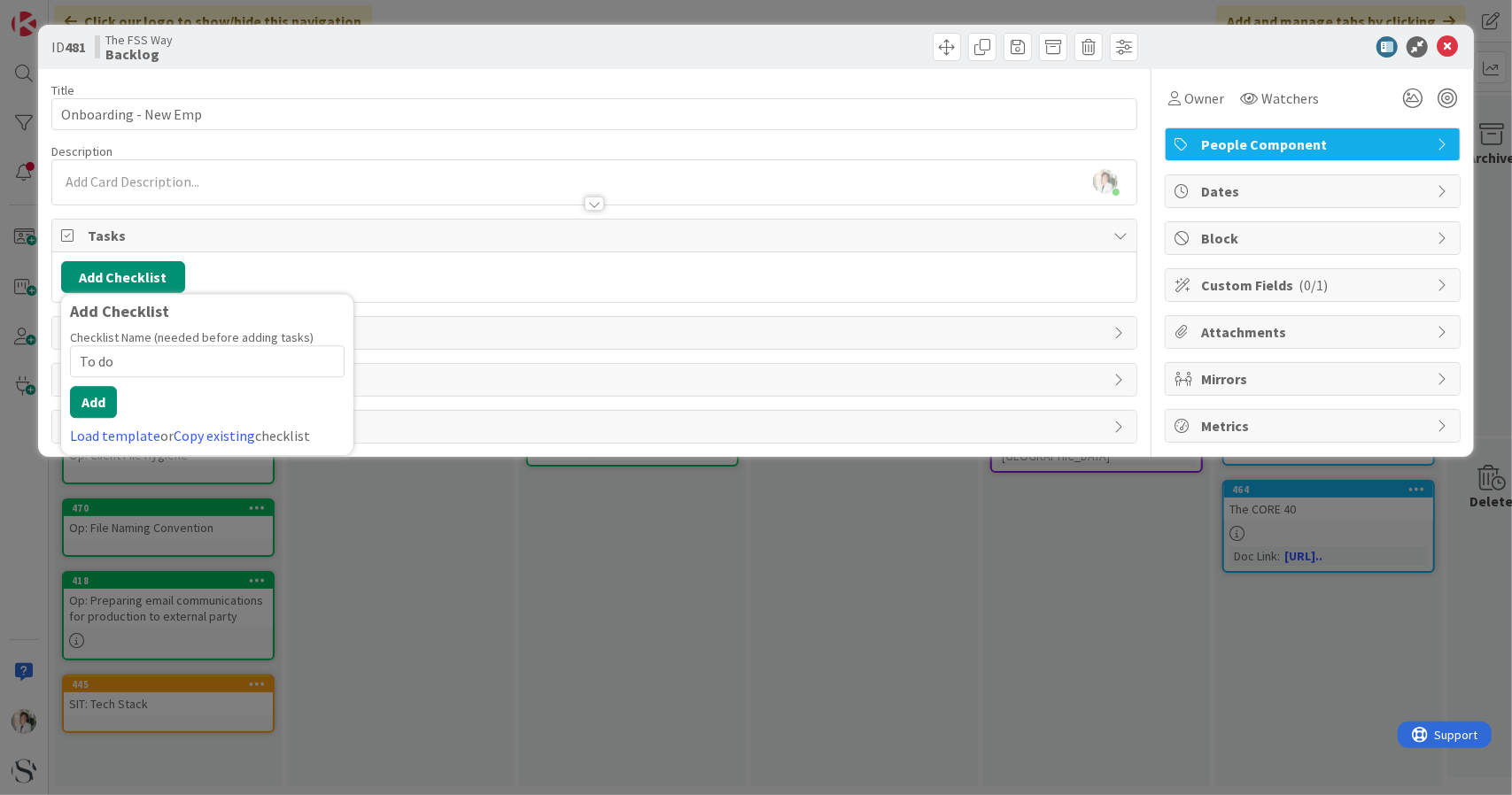
drag, startPoint x: 158, startPoint y: 361, endPoint x: 43, endPoint y: 364, distance: 115.0
click at [43, 364] on div "ID 481 The FSS Way Backlog Title 20 / 128 Onboarding - New Emp Description [PER…" at bounding box center [756, 241] width 1436 height 433
type input "Onboarding checklist"
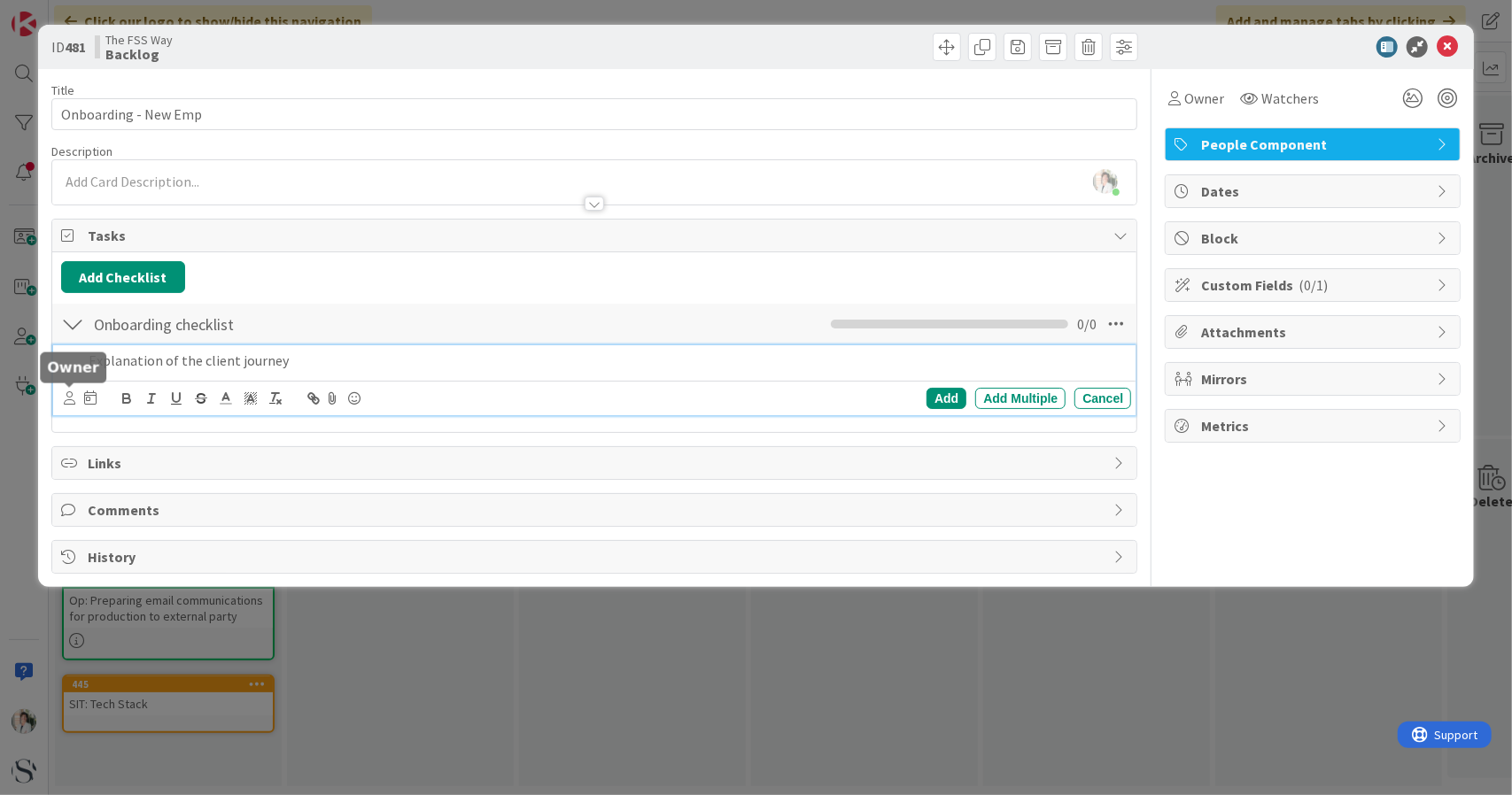
click at [64, 394] on icon at bounding box center [70, 397] width 12 height 13
click at [64, 396] on icon at bounding box center [70, 397] width 12 height 13
click at [425, 278] on div "Add Checklist Back" at bounding box center [595, 278] width 1067 height 32
click at [314, 359] on p "Explanation of the client journey" at bounding box center [606, 360] width 1036 height 21
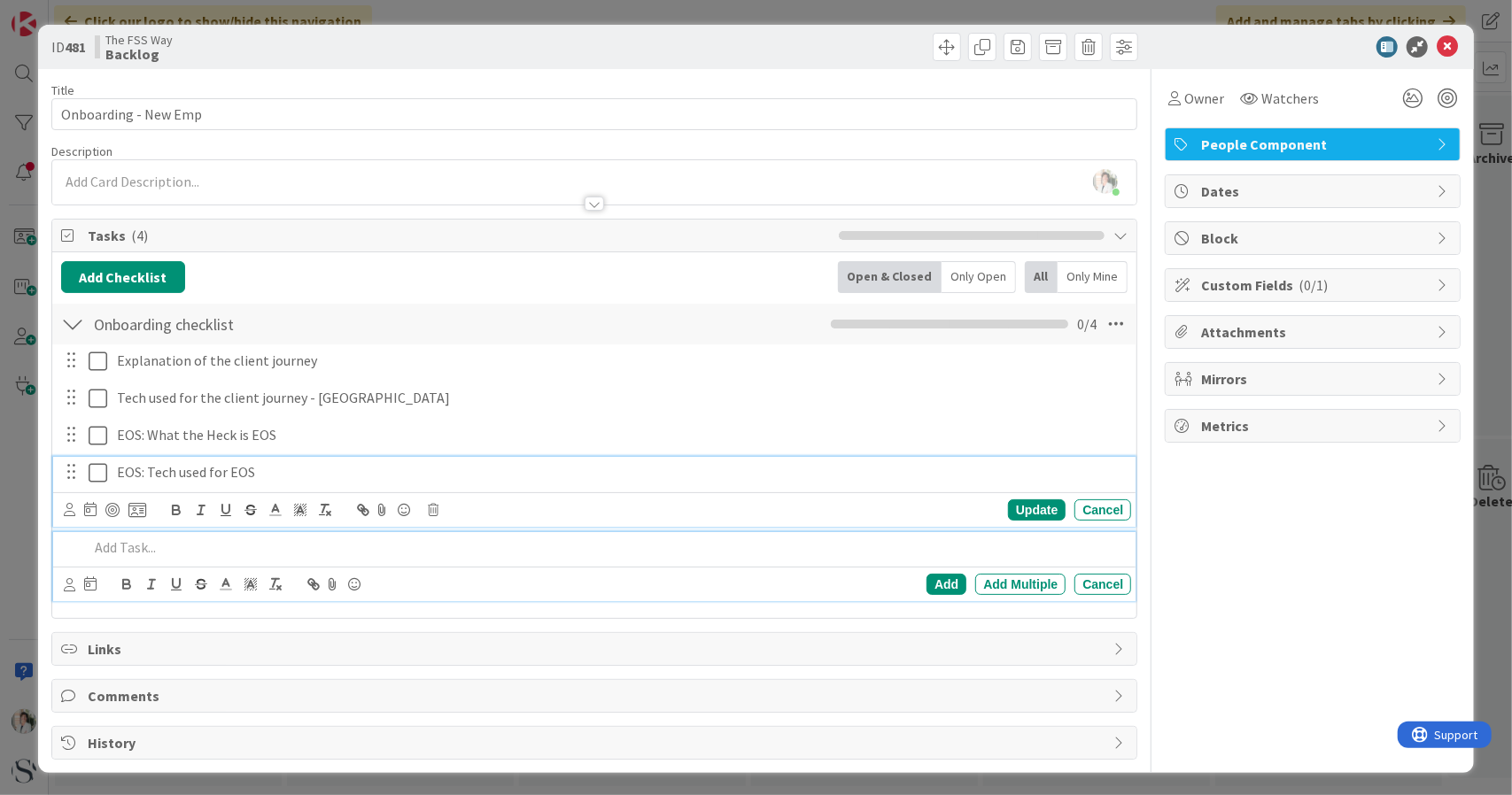
click at [271, 465] on p "EOS: Tech used for EOS" at bounding box center [619, 472] width 1006 height 21
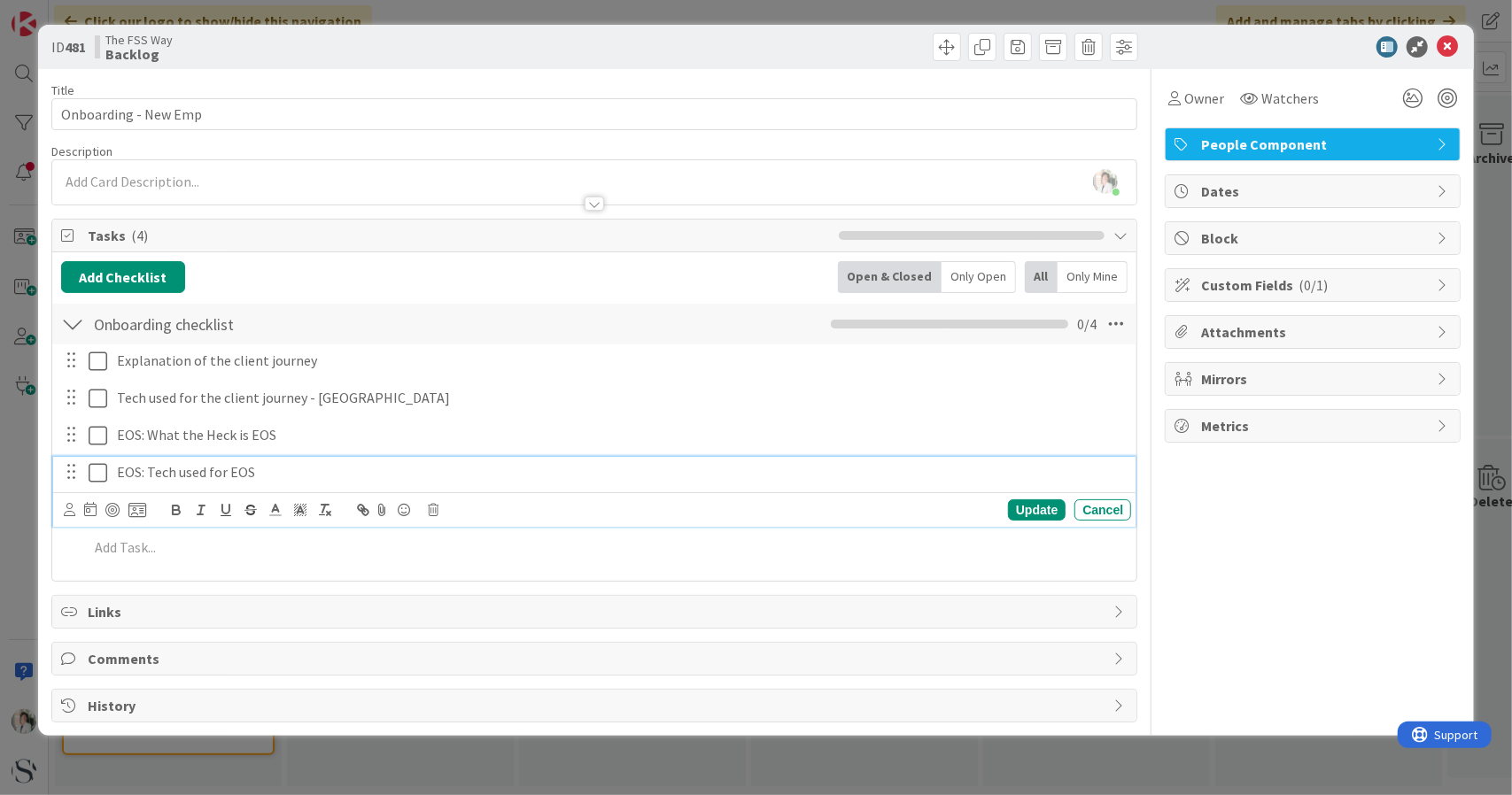
click at [266, 473] on p "EOS: Tech used for EOS" at bounding box center [619, 472] width 1006 height 21
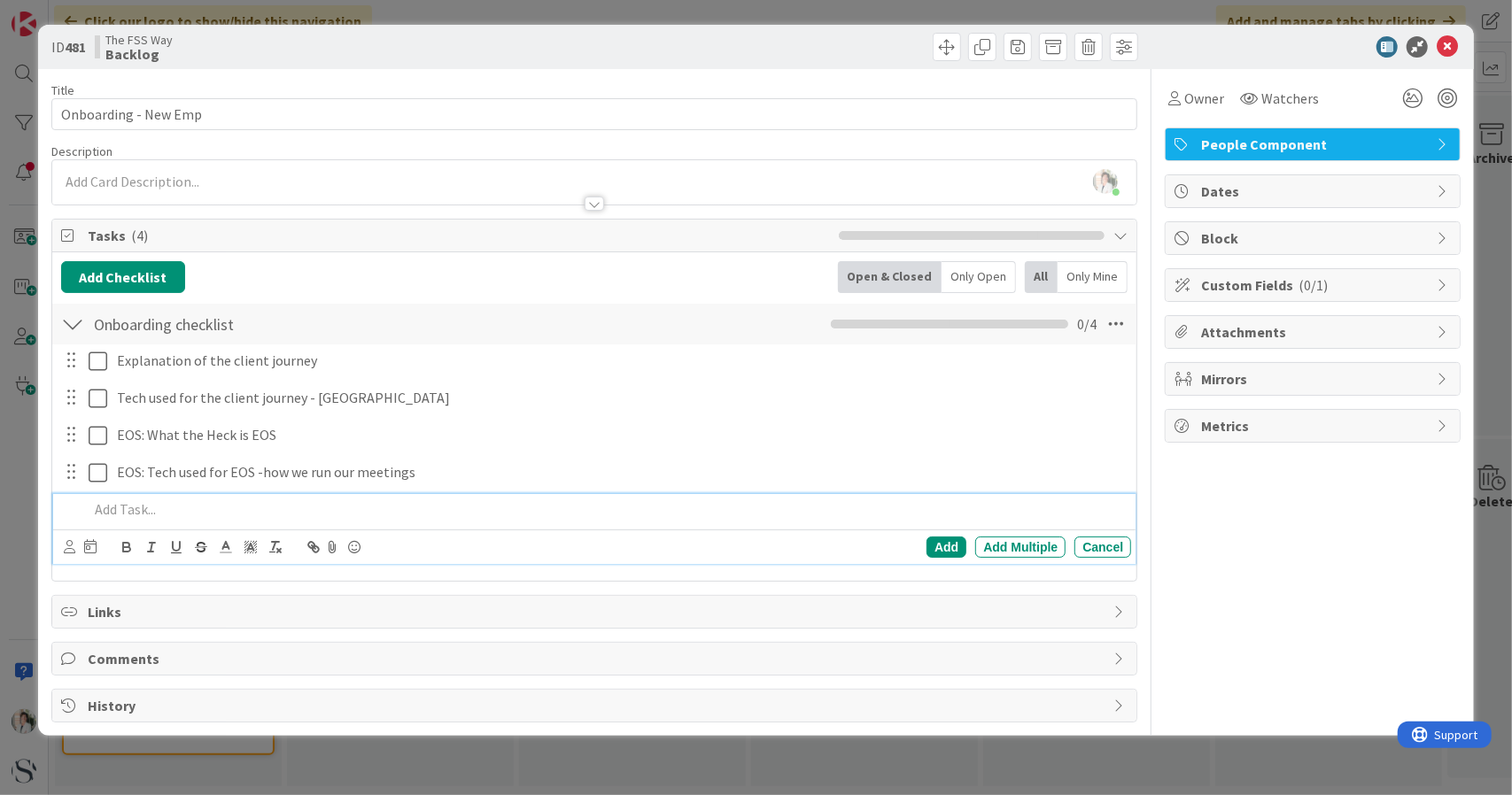
click at [112, 514] on p at bounding box center [606, 510] width 1036 height 21
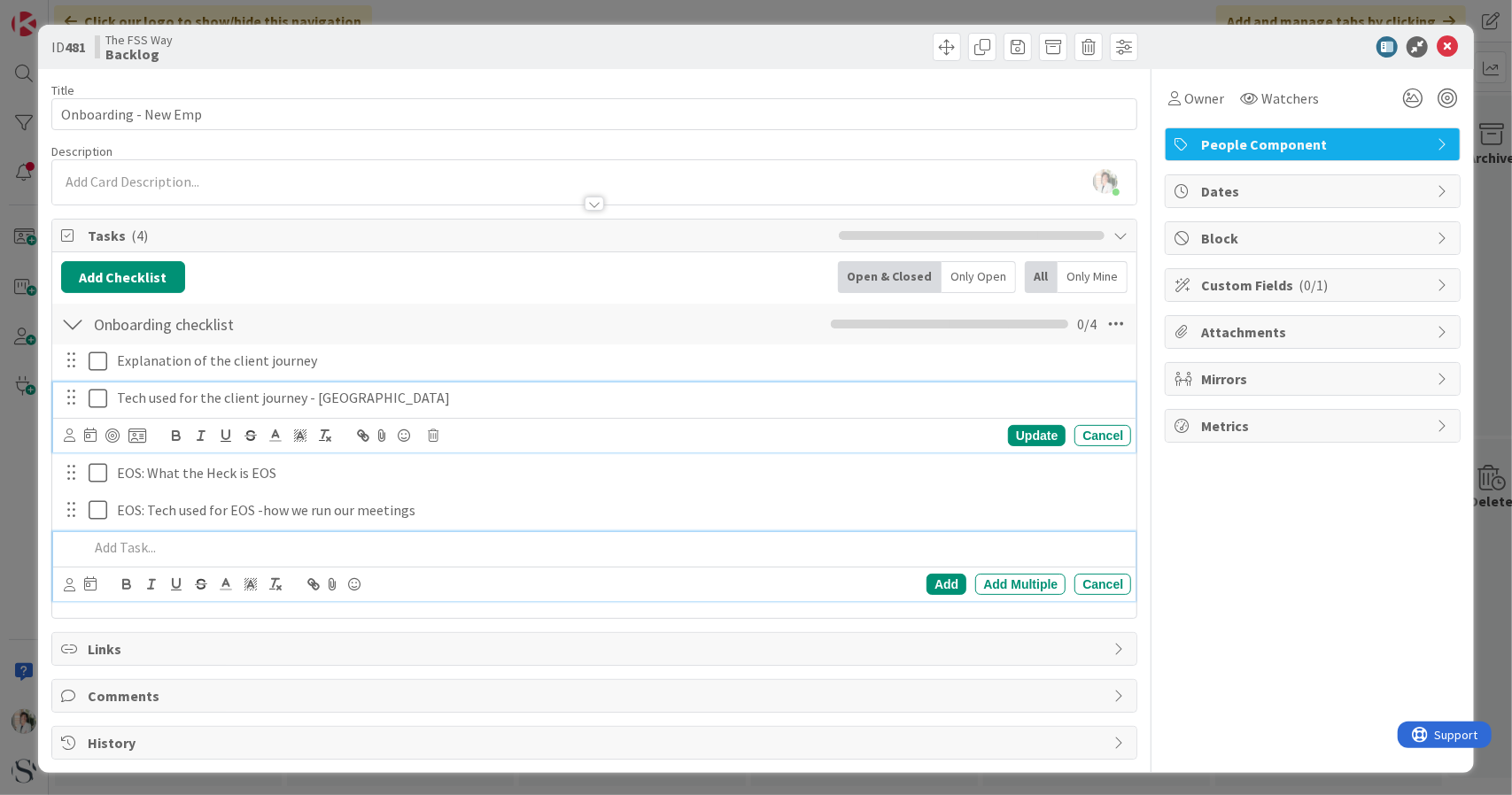
click at [373, 396] on p "Tech used for the client journey - [GEOGRAPHIC_DATA]" at bounding box center [619, 398] width 1006 height 21
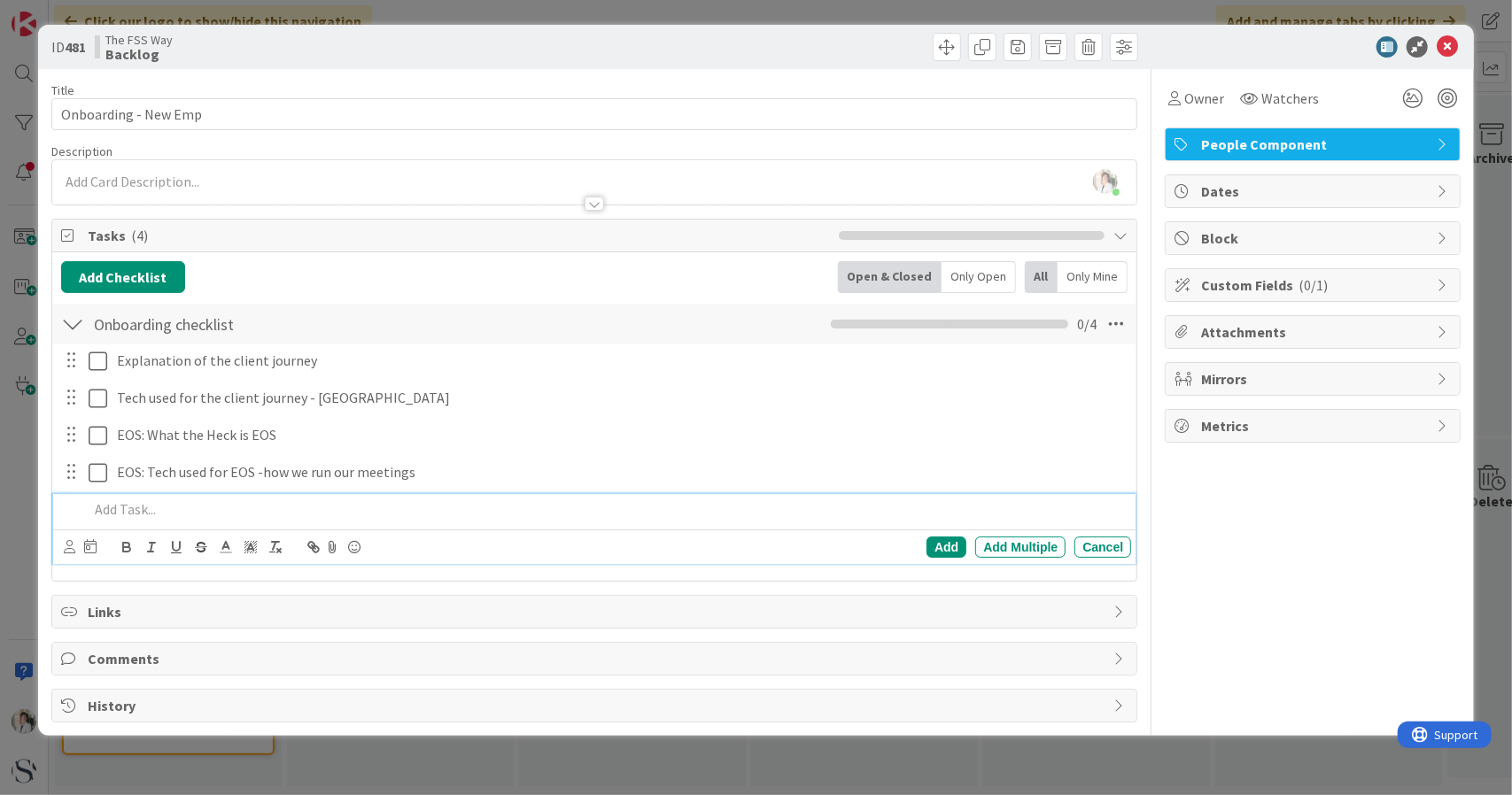
click at [90, 515] on p at bounding box center [606, 510] width 1036 height 21
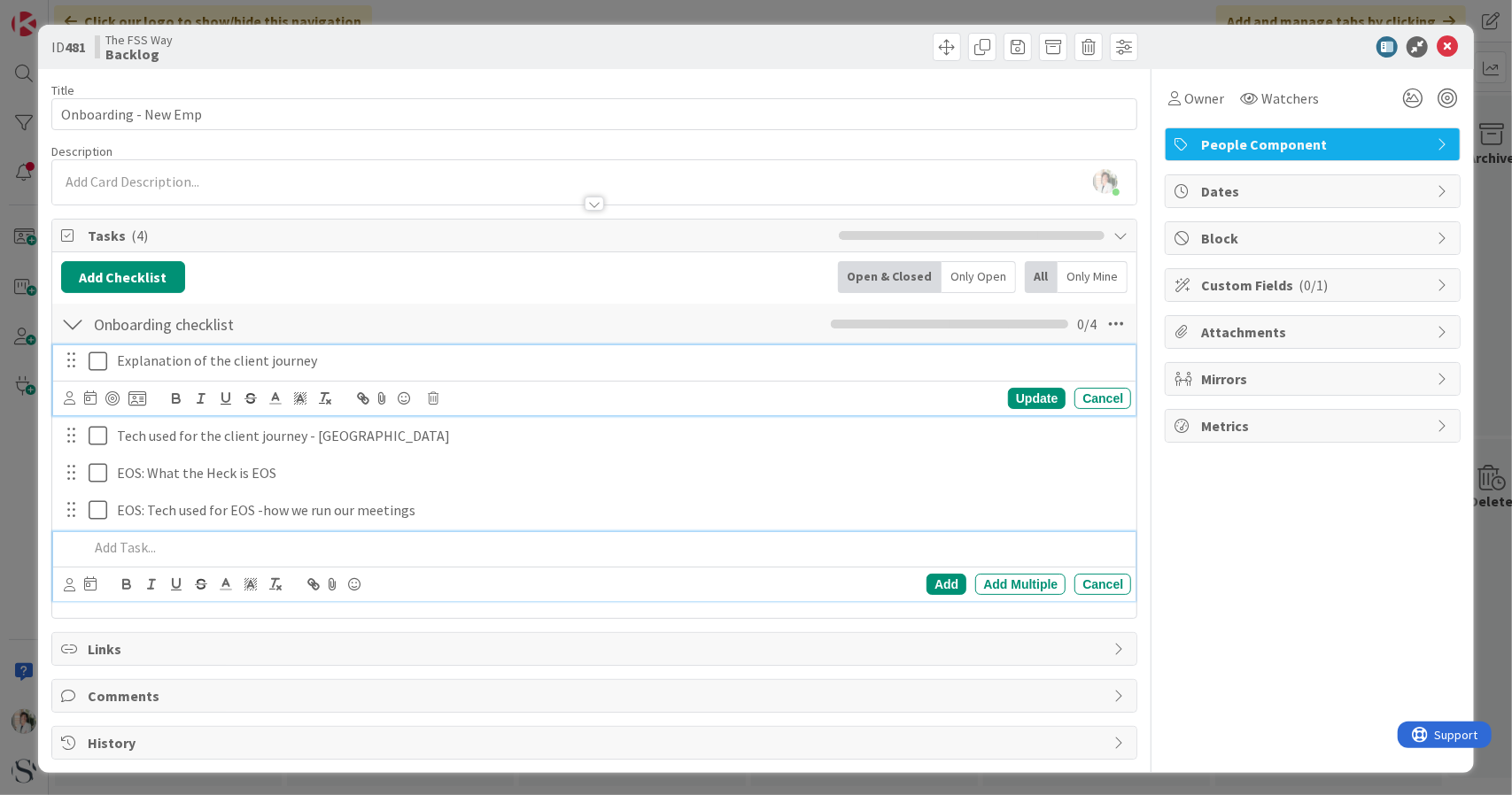
click at [118, 368] on p "Explanation of the client journey" at bounding box center [619, 360] width 1006 height 21
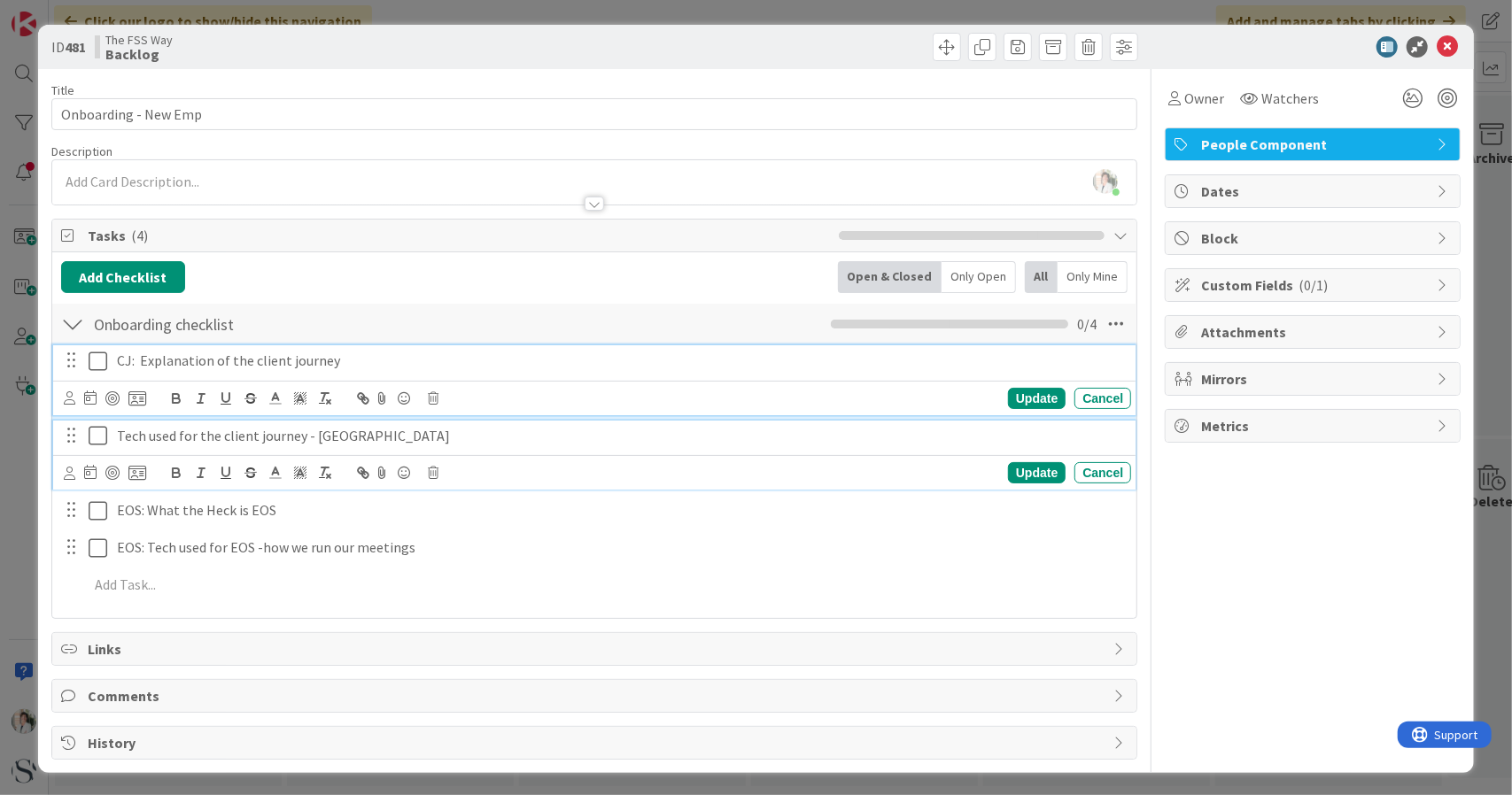
click at [143, 427] on p "Tech used for the client journey - [GEOGRAPHIC_DATA]" at bounding box center [619, 436] width 1006 height 21
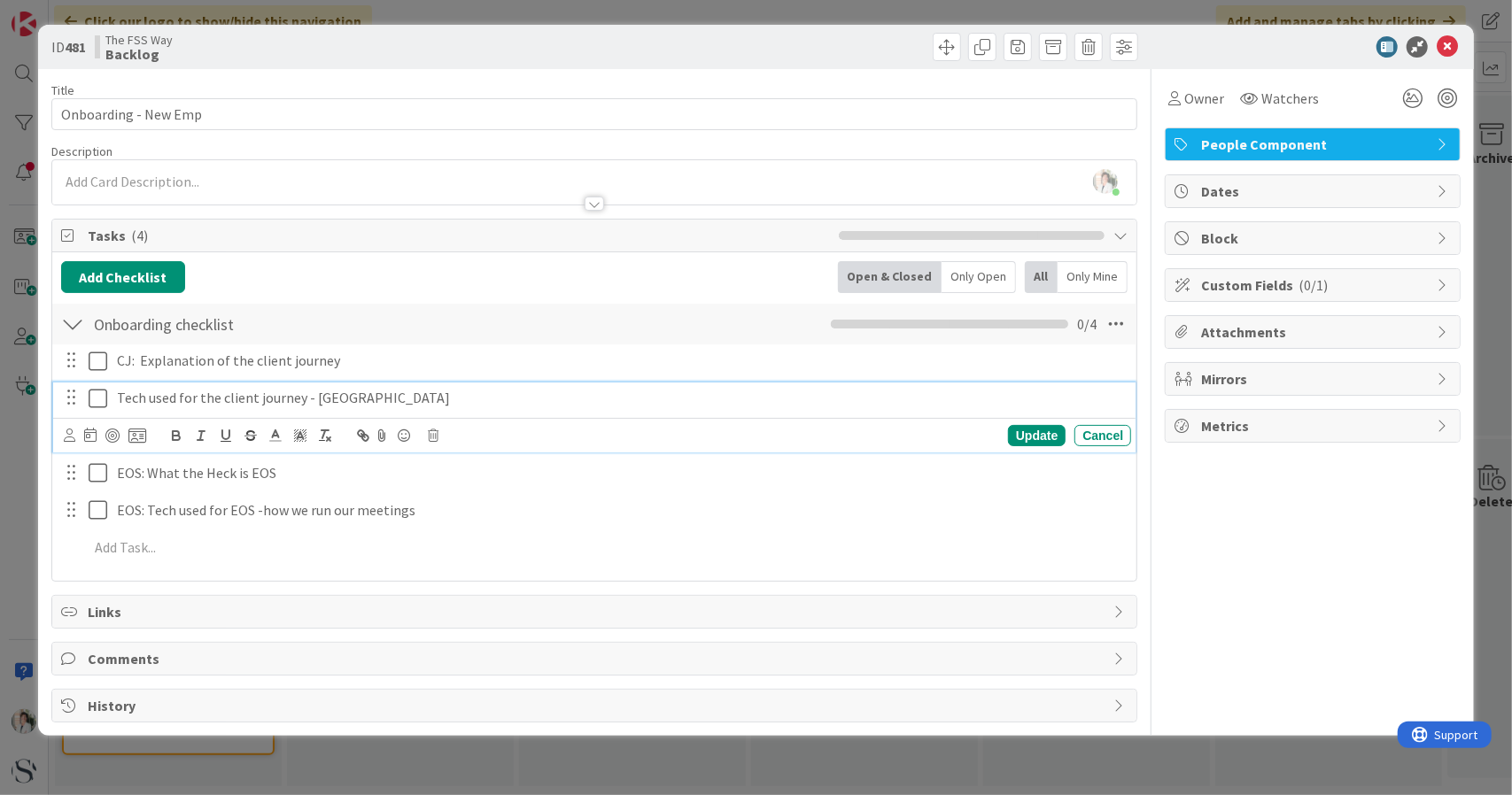
click at [116, 398] on div "Tech used for the client journey - [GEOGRAPHIC_DATA]" at bounding box center [620, 397] width 1021 height 31
click at [421, 399] on p "CJ: Tech used for the client journey - [GEOGRAPHIC_DATA]" at bounding box center [619, 398] width 1006 height 21
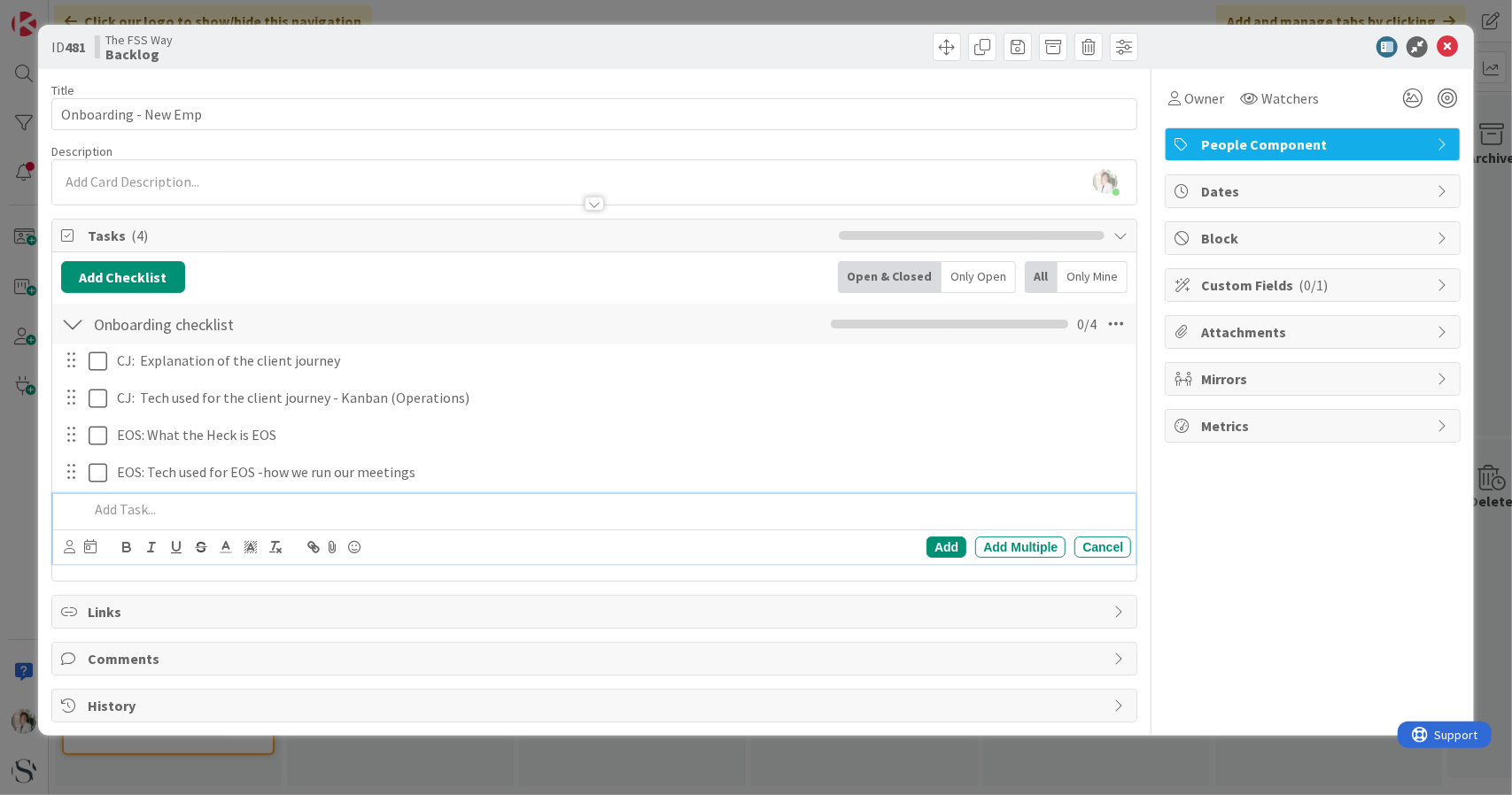
click at [124, 515] on p at bounding box center [606, 510] width 1036 height 21
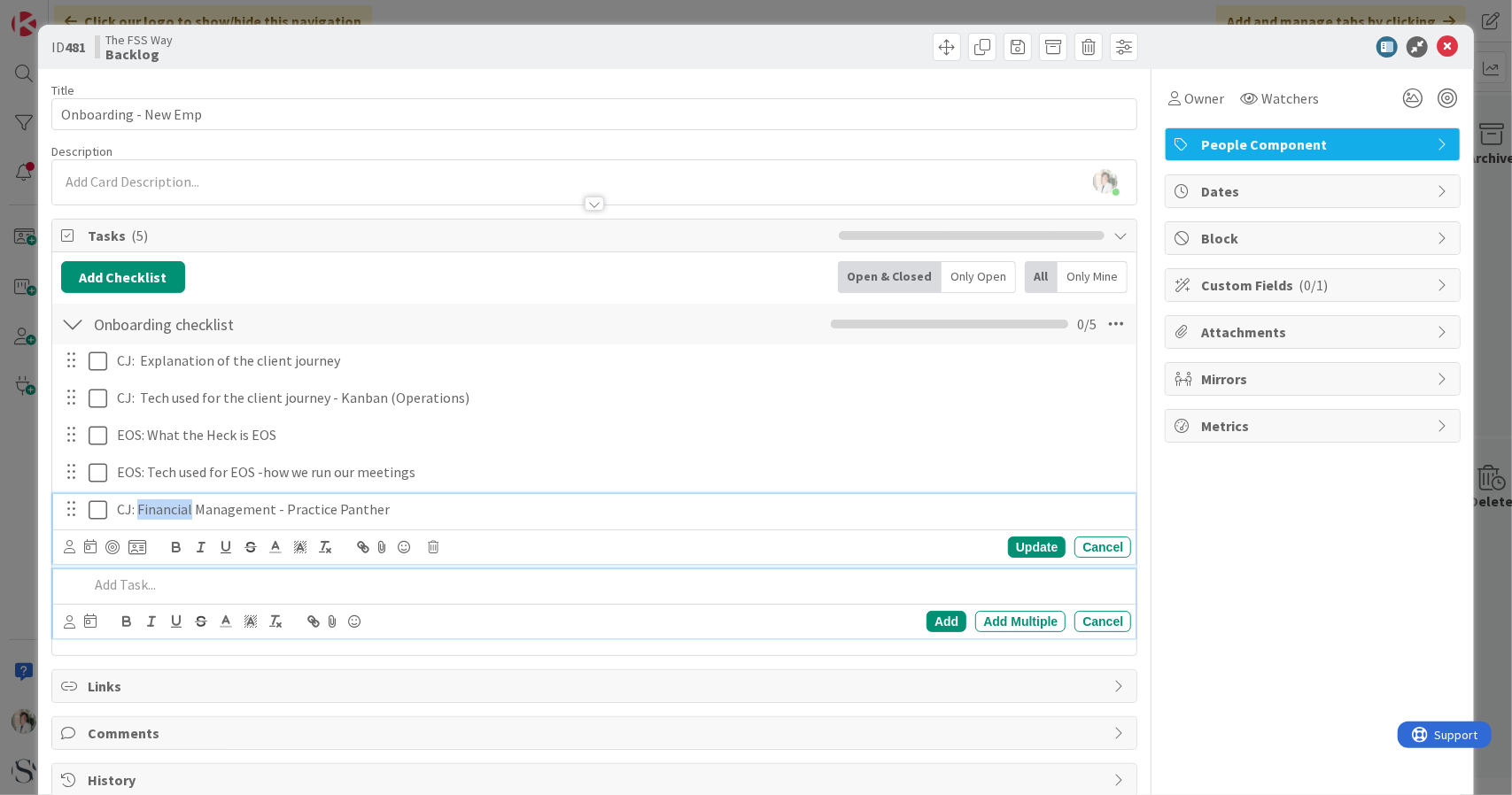
drag, startPoint x: 138, startPoint y: 510, endPoint x: 190, endPoint y: 517, distance: 52.5
click at [190, 517] on p "CJ: Financial Management - Practice Panther" at bounding box center [619, 510] width 1006 height 21
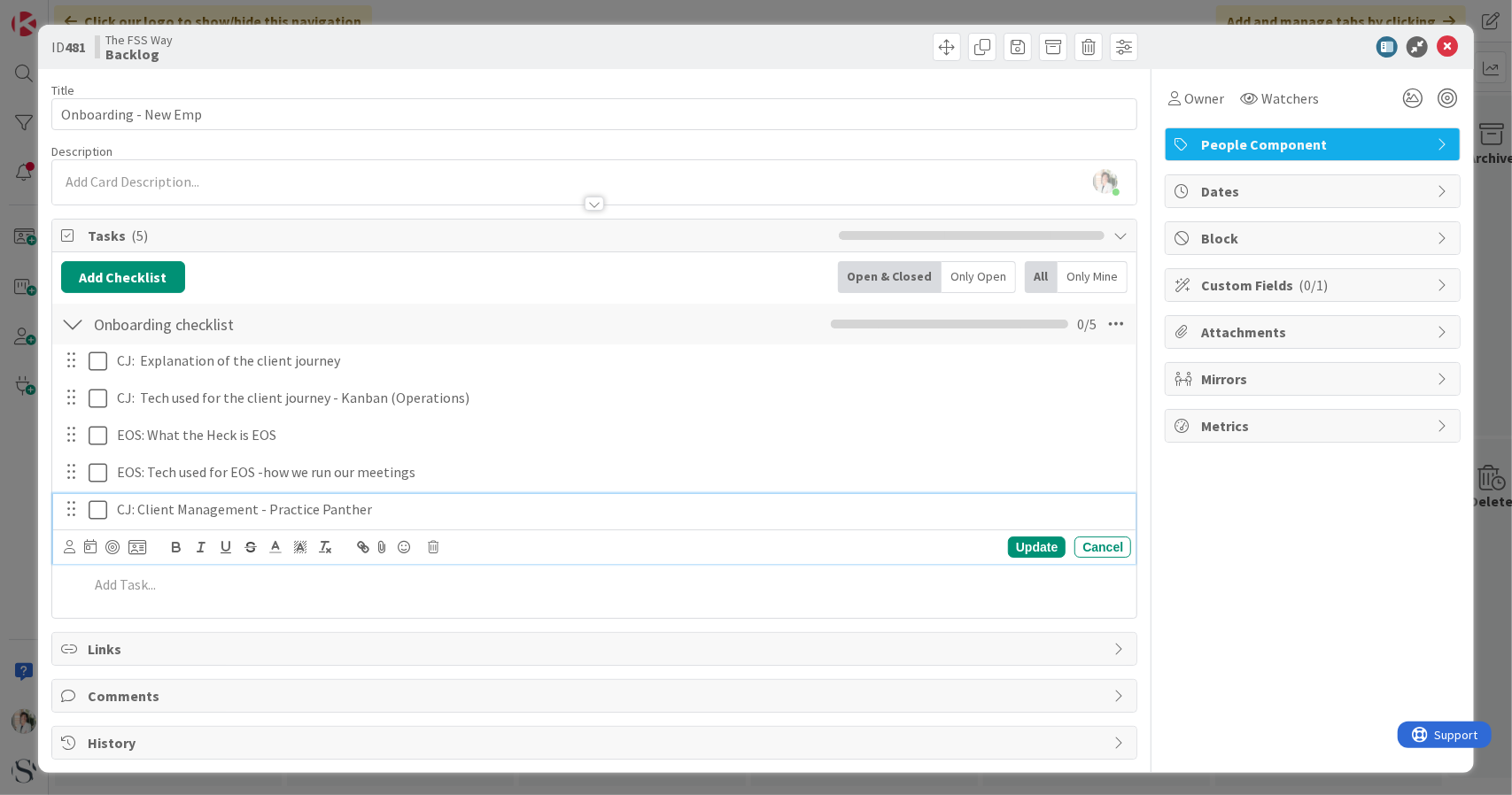
click at [141, 515] on p "CJ: Client Management - Practice Panther" at bounding box center [619, 510] width 1006 height 21
click at [1048, 548] on div "Update" at bounding box center [1036, 547] width 57 height 22
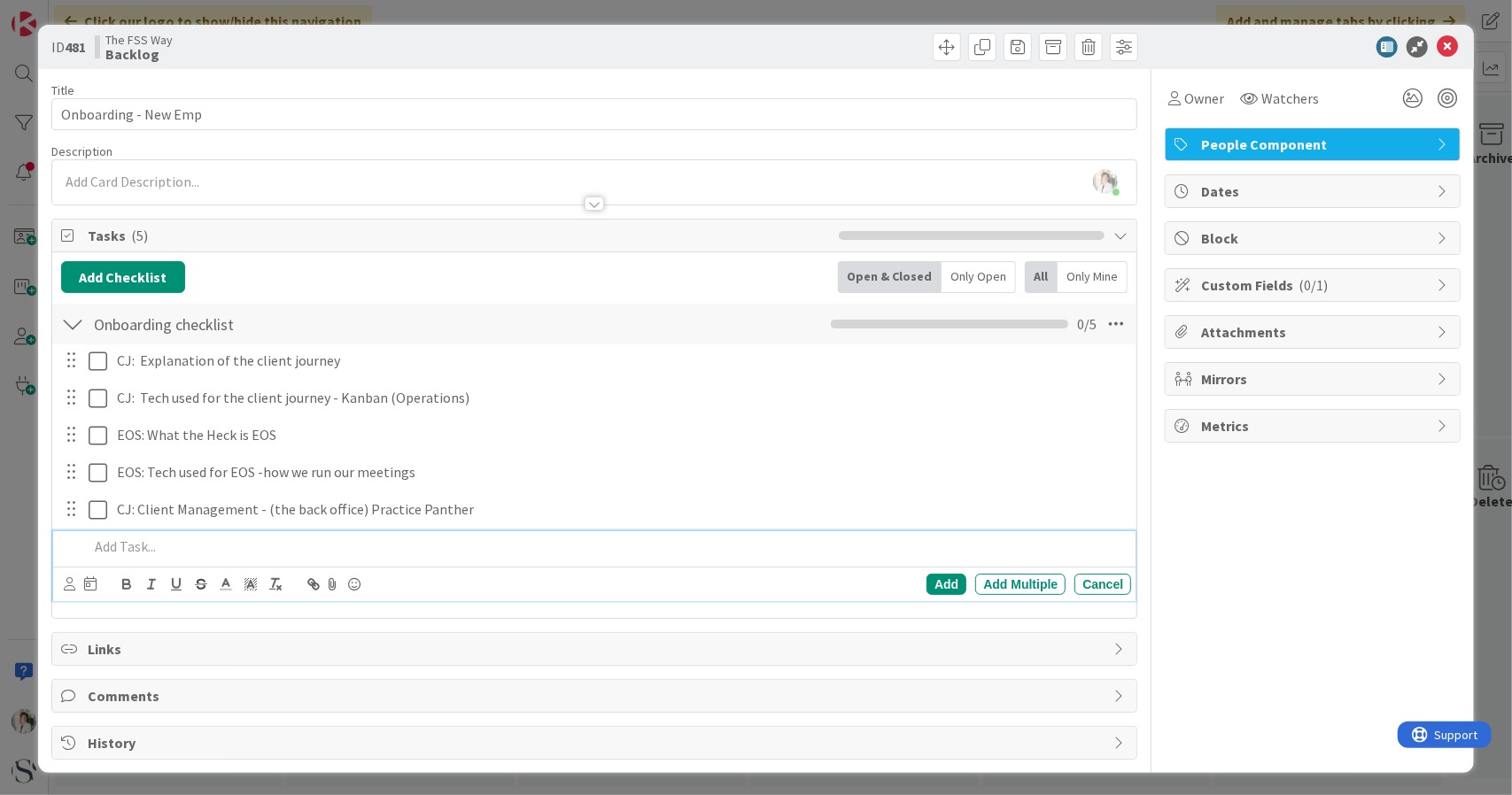
click at [157, 544] on p at bounding box center [606, 546] width 1036 height 21
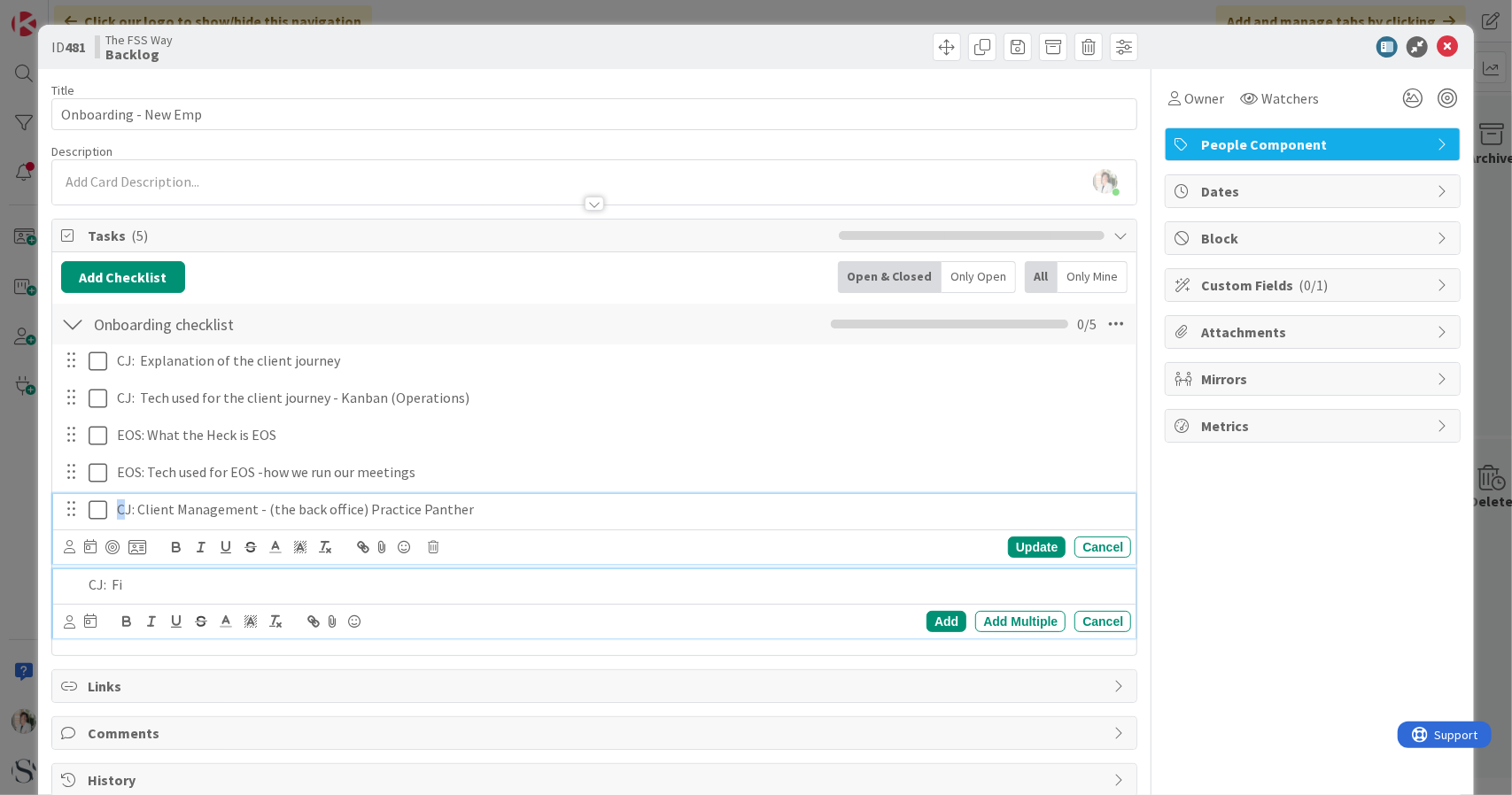
drag, startPoint x: 116, startPoint y: 511, endPoint x: 125, endPoint y: 510, distance: 9.1
click at [125, 510] on div "CJ: Client Management - (the back office) Practice Panther" at bounding box center [620, 509] width 1021 height 31
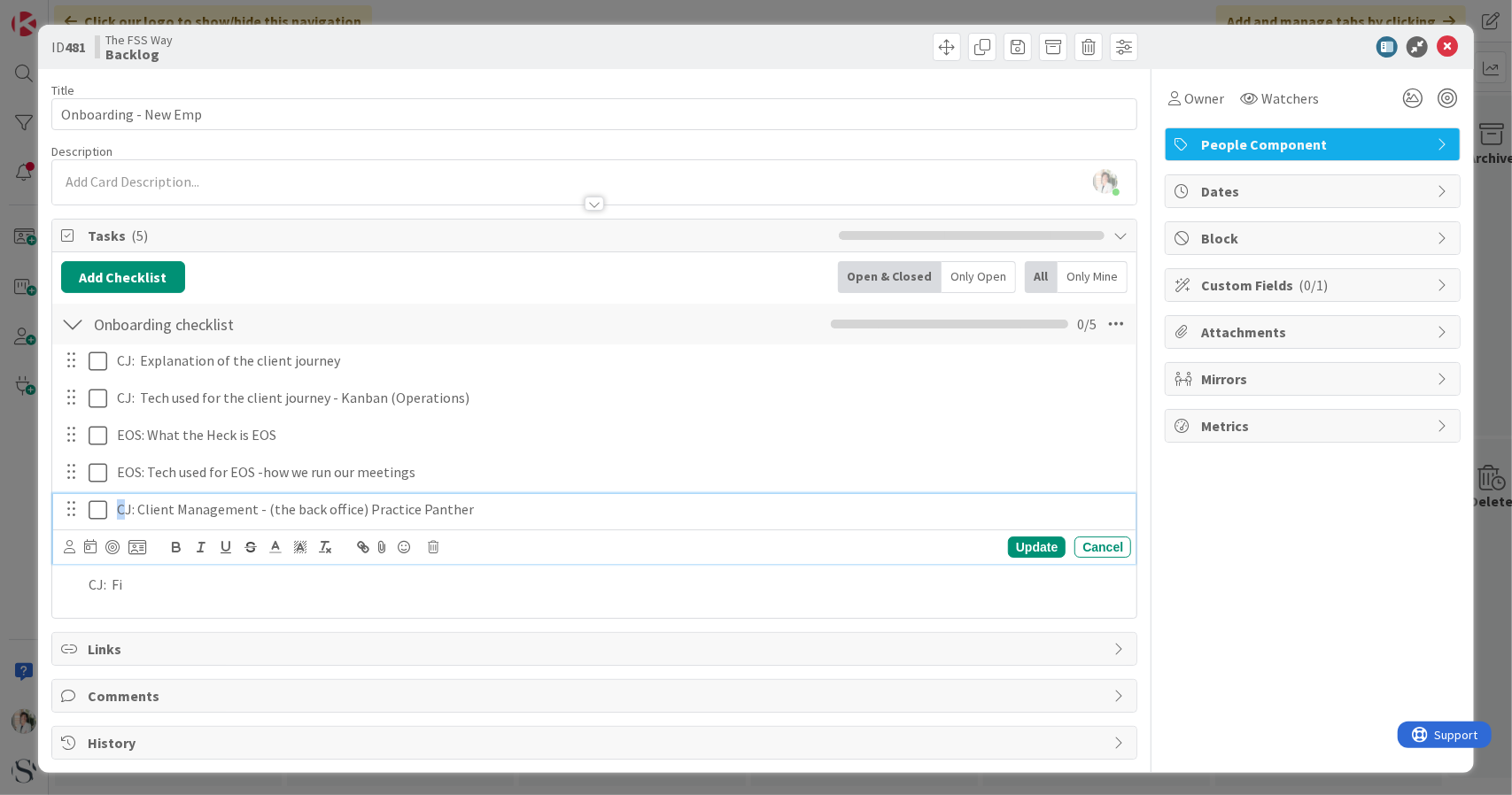
click at [115, 510] on div "CJ: Client Management - (the back office) Practice Panther" at bounding box center [620, 509] width 1021 height 31
drag, startPoint x: 116, startPoint y: 511, endPoint x: 129, endPoint y: 511, distance: 13.0
click at [129, 511] on p "CJ: Client Management - (the back office) Practice Panther" at bounding box center [619, 510] width 1006 height 21
click at [1025, 546] on div "Update" at bounding box center [1036, 547] width 57 height 22
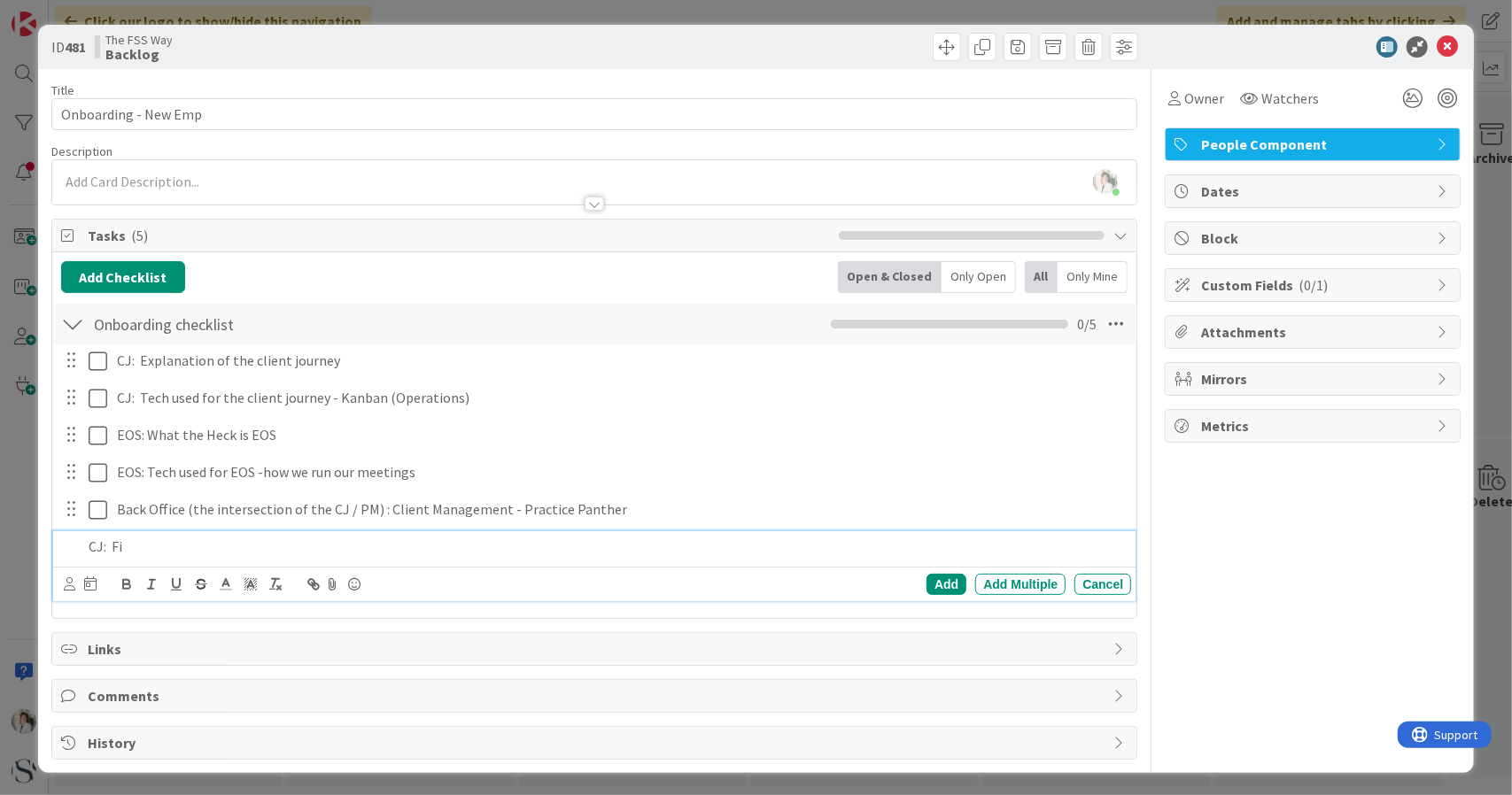
click at [131, 546] on p "CJ: Fi" at bounding box center [606, 546] width 1036 height 21
drag, startPoint x: 83, startPoint y: 546, endPoint x: 135, endPoint y: 544, distance: 52.0
click at [135, 544] on div "CJ: Fi" at bounding box center [605, 546] width 1050 height 31
click at [948, 580] on div "Add" at bounding box center [946, 585] width 40 height 22
